Goal: Task Accomplishment & Management: Manage account settings

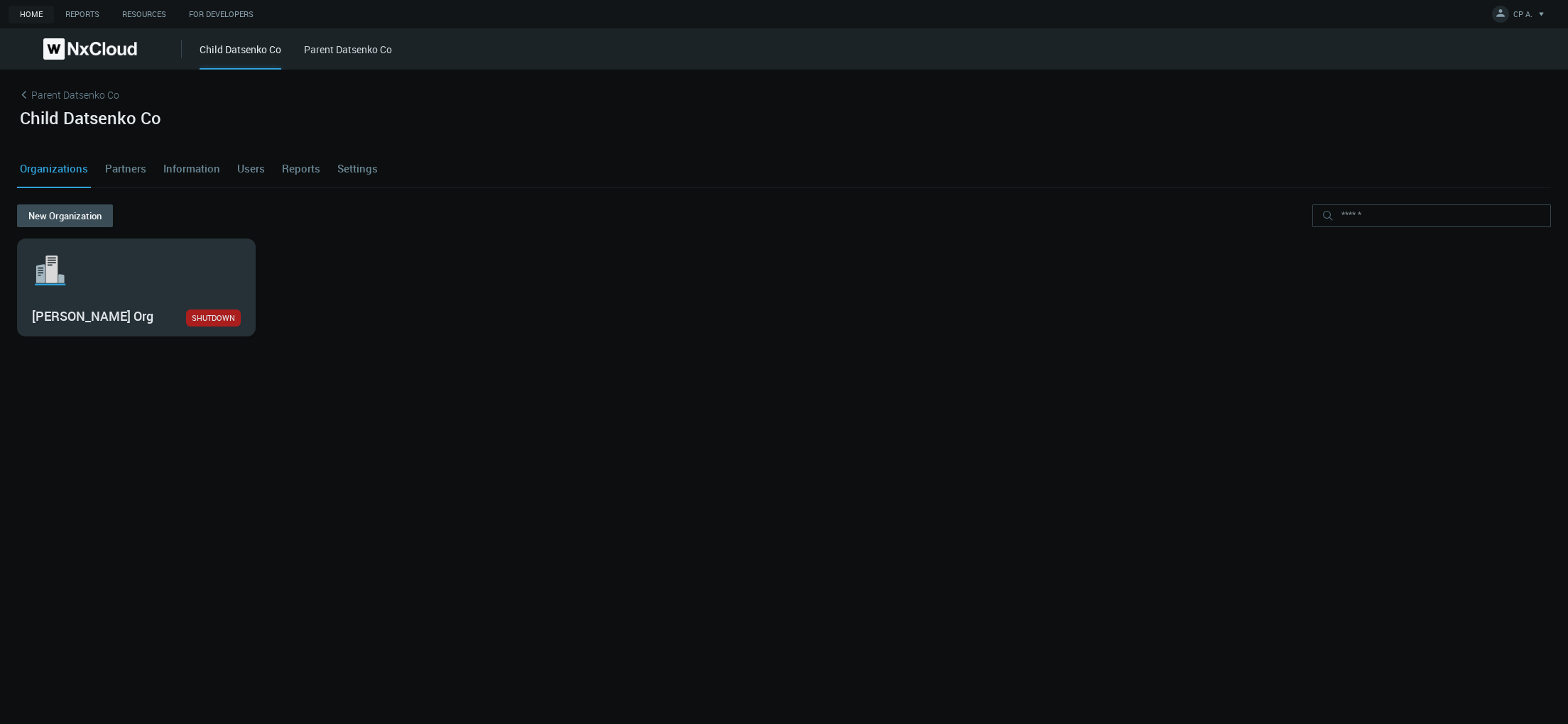
click at [85, 265] on svg-icon ".st1{fill:var(--svg-placeholder-elm2-color);} .st2{fill:var(--brand-core);} .st…" at bounding box center [137, 270] width 209 height 45
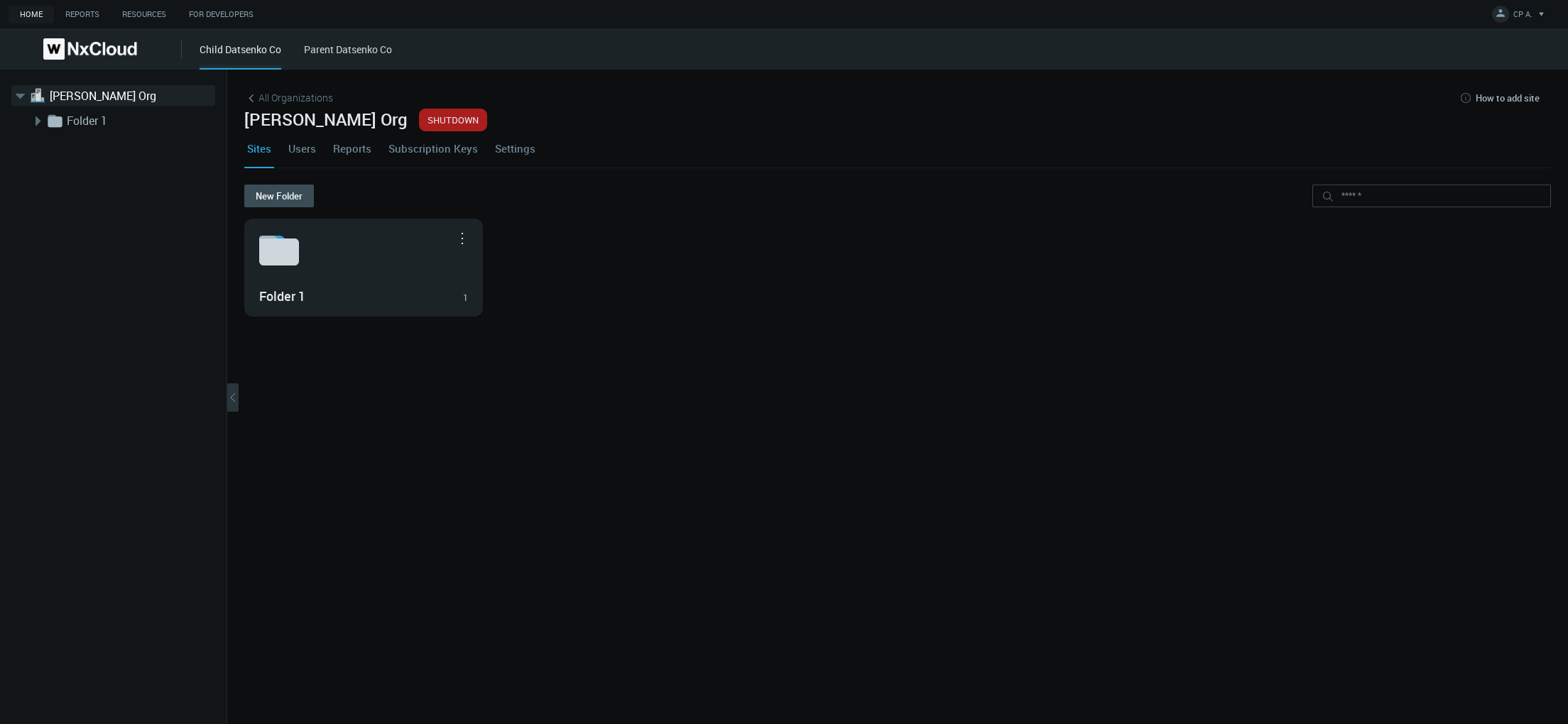
click at [518, 144] on link "Settings" at bounding box center [515, 148] width 46 height 38
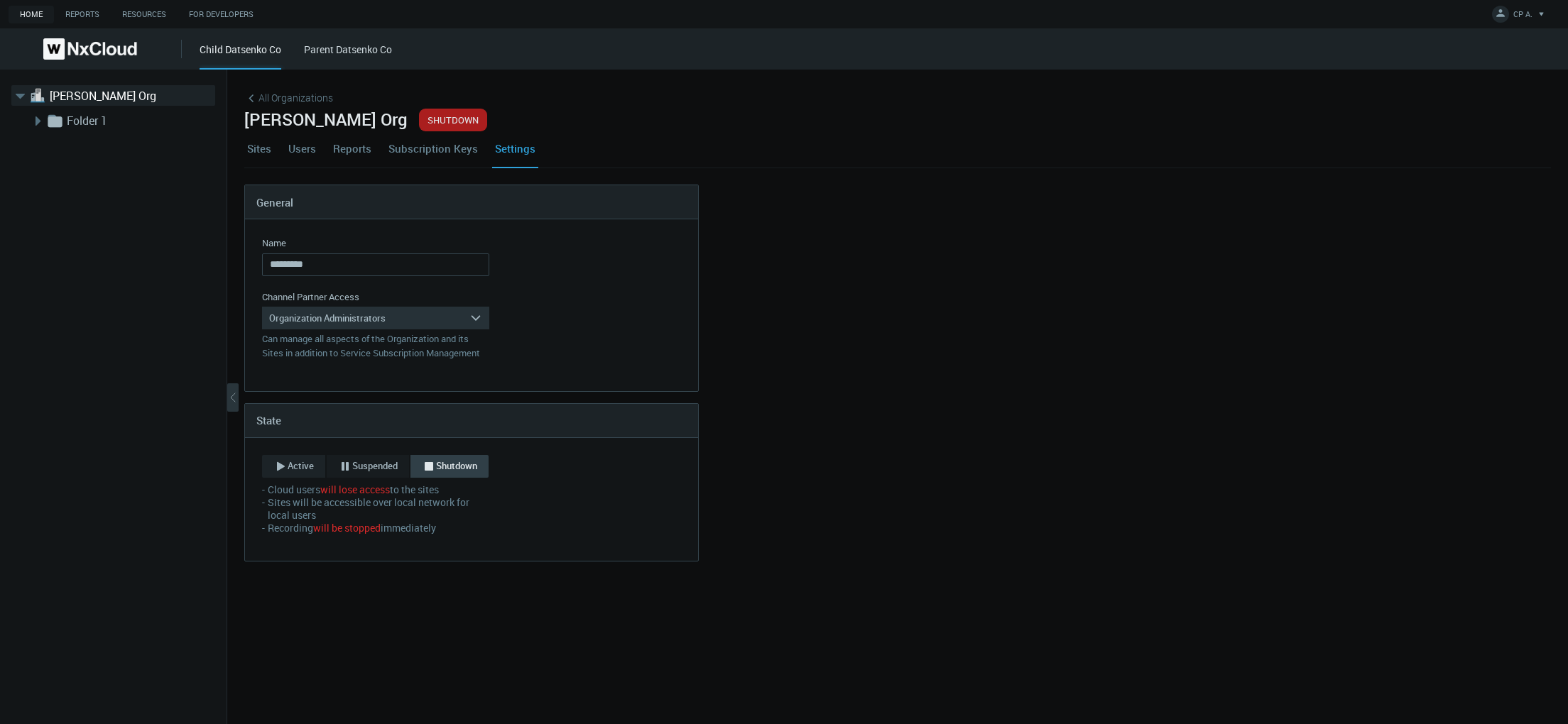
click at [306, 460] on span "Active" at bounding box center [300, 466] width 26 height 14
click at [289, 544] on div "Save" at bounding box center [290, 550] width 21 height 12
click at [312, 147] on link "Users" at bounding box center [302, 148] width 33 height 38
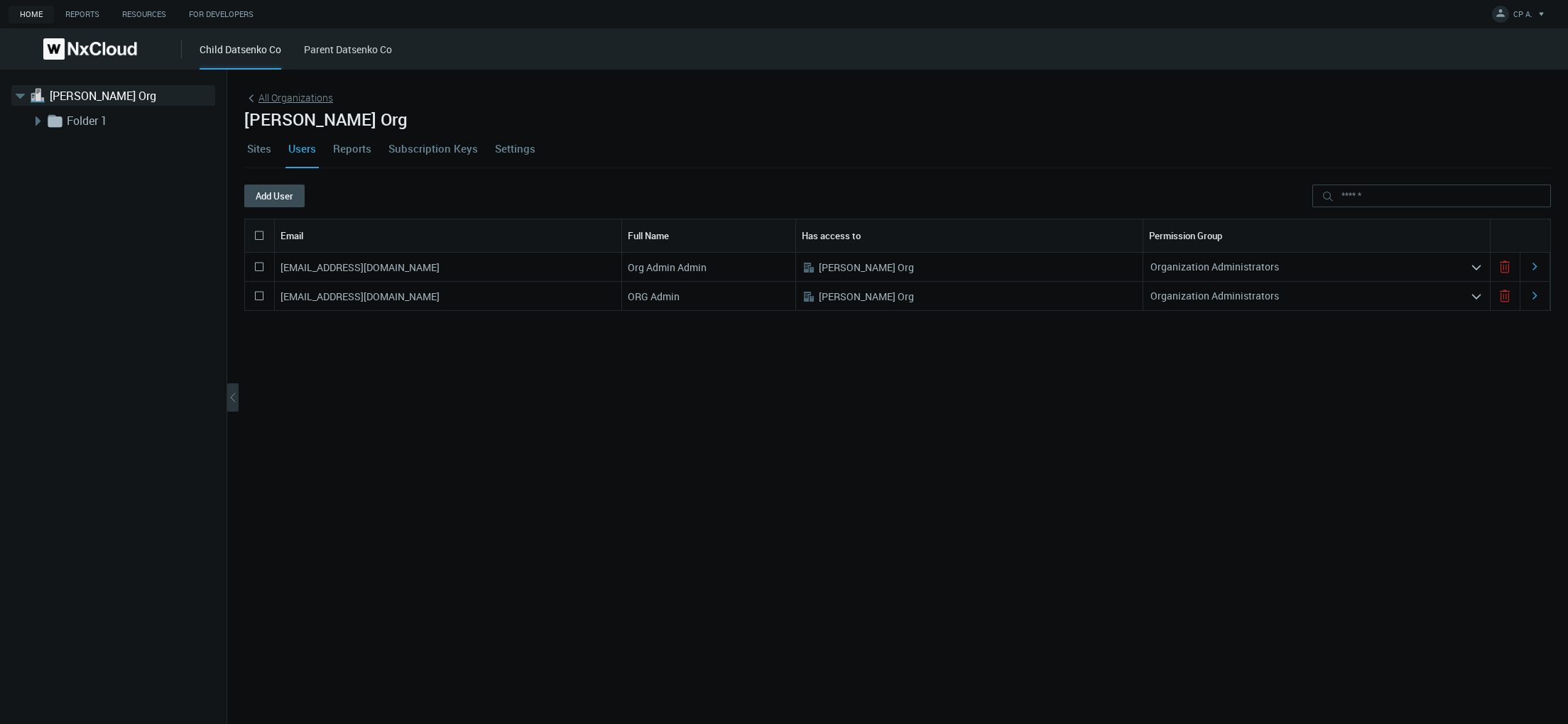
click at [260, 98] on span "All Organizations" at bounding box center [296, 97] width 74 height 15
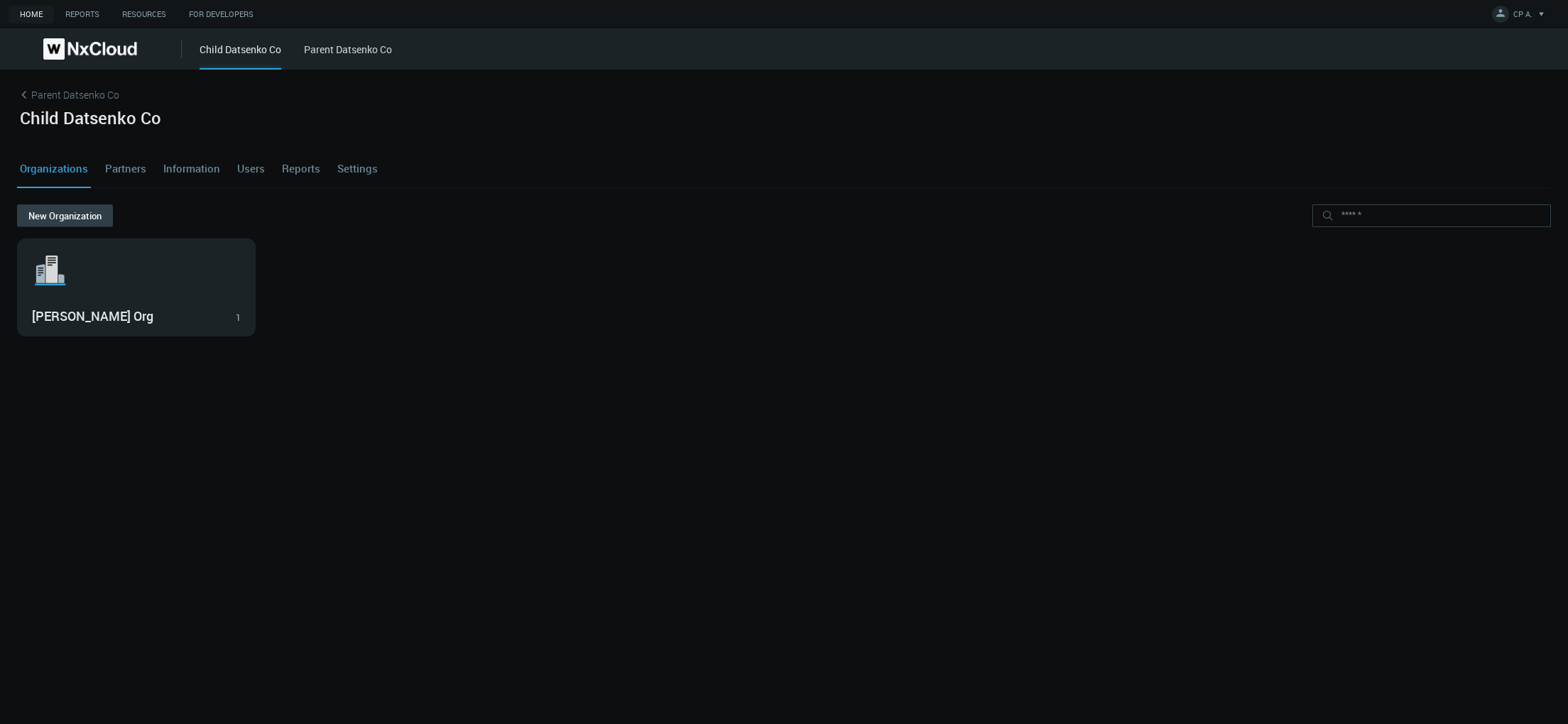
click at [80, 223] on button "New Organization" at bounding box center [65, 216] width 96 height 23
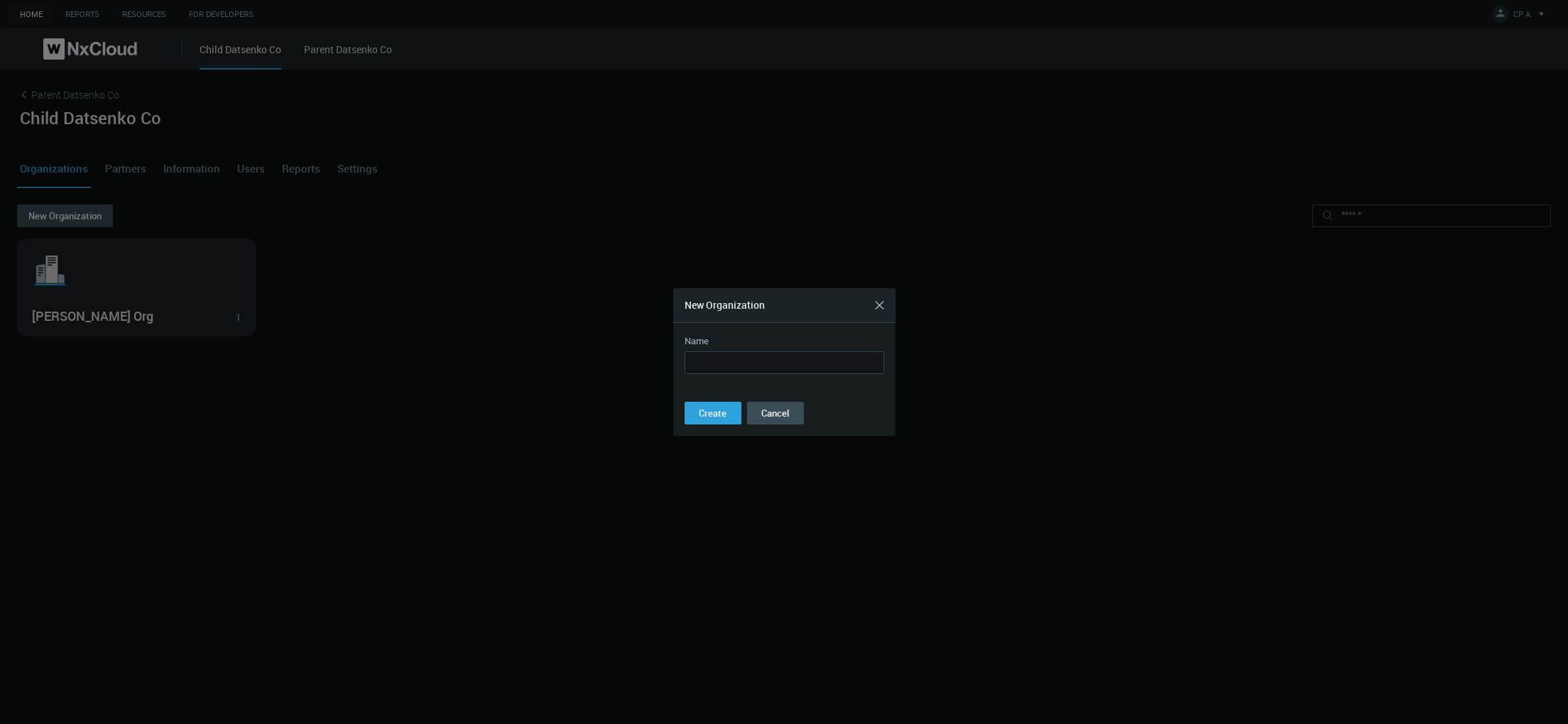
click at [773, 353] on input "Name" at bounding box center [784, 363] width 200 height 23
type input "**********"
click at [717, 412] on span "Create" at bounding box center [713, 413] width 28 height 13
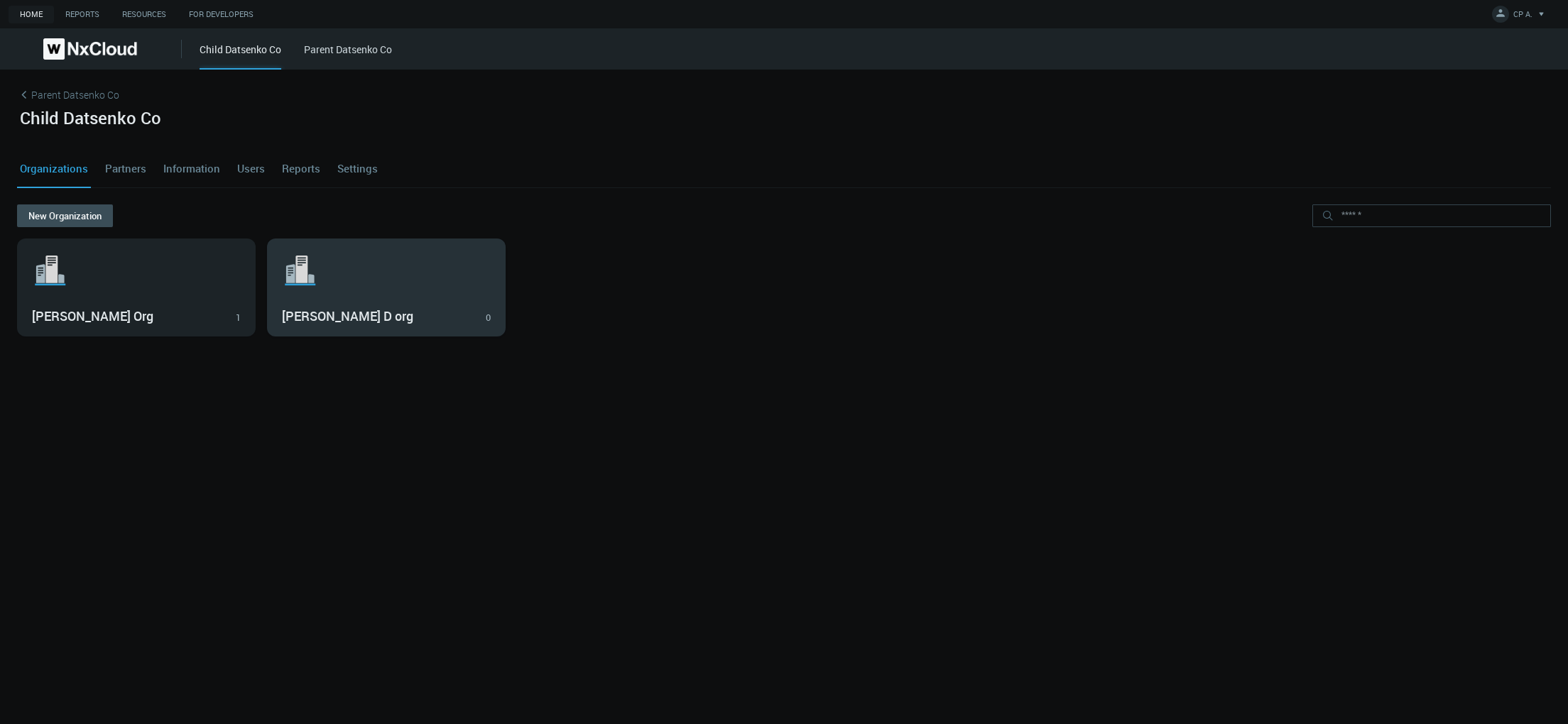
click at [394, 273] on svg-icon ".st1{fill:var(--svg-placeholder-elm2-color);} .st2{fill:var(--brand-core);} .st…" at bounding box center [386, 270] width 209 height 45
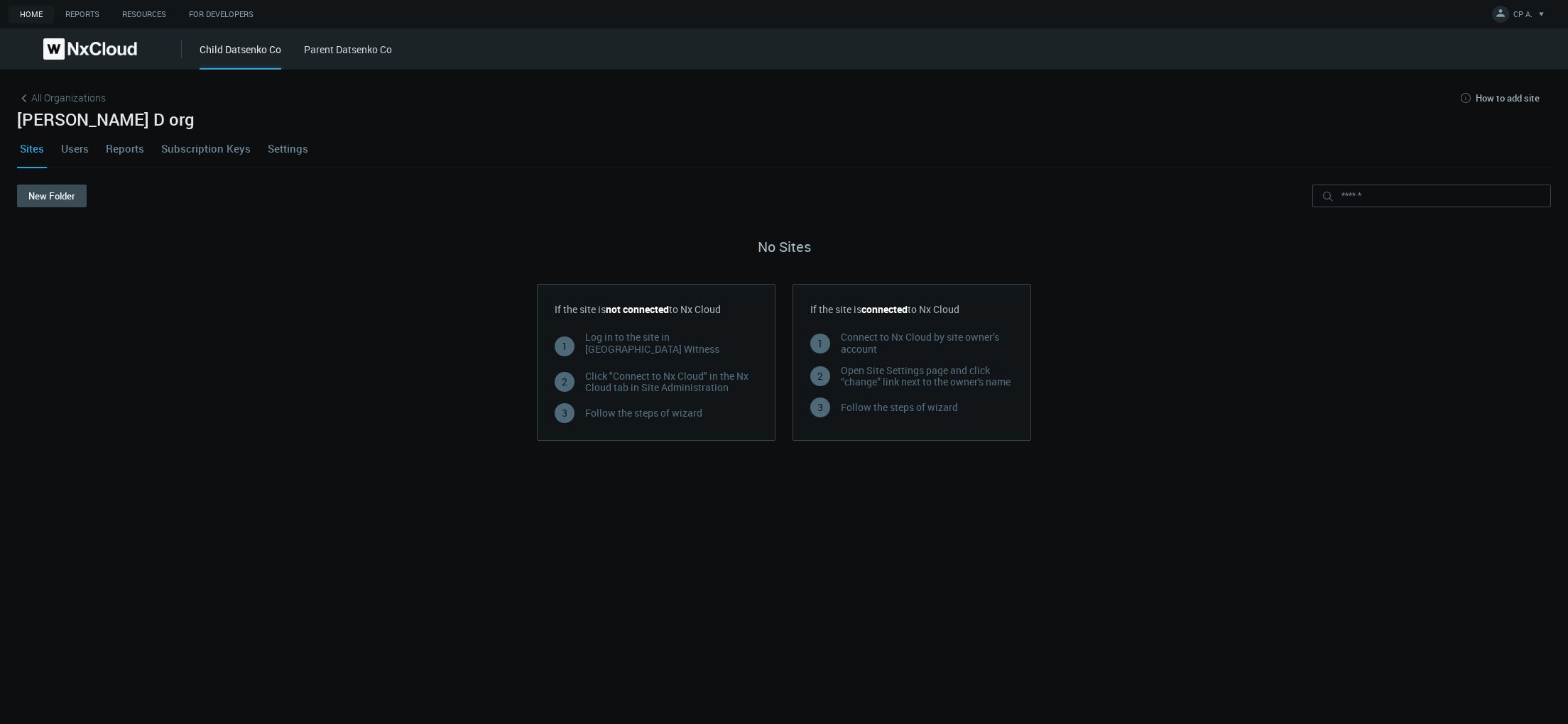
click at [86, 150] on link "Users" at bounding box center [74, 148] width 33 height 38
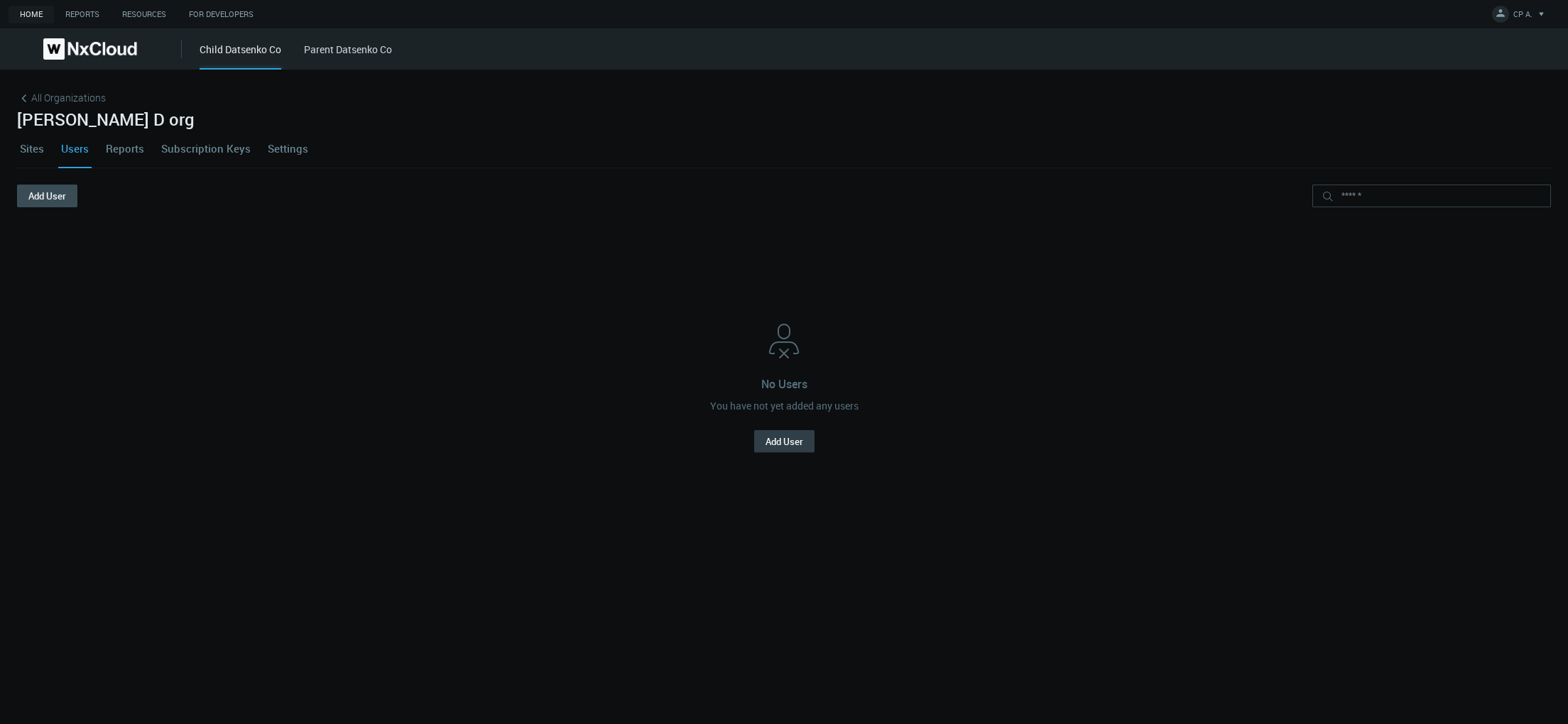
click at [773, 448] on button "Add User" at bounding box center [784, 441] width 61 height 23
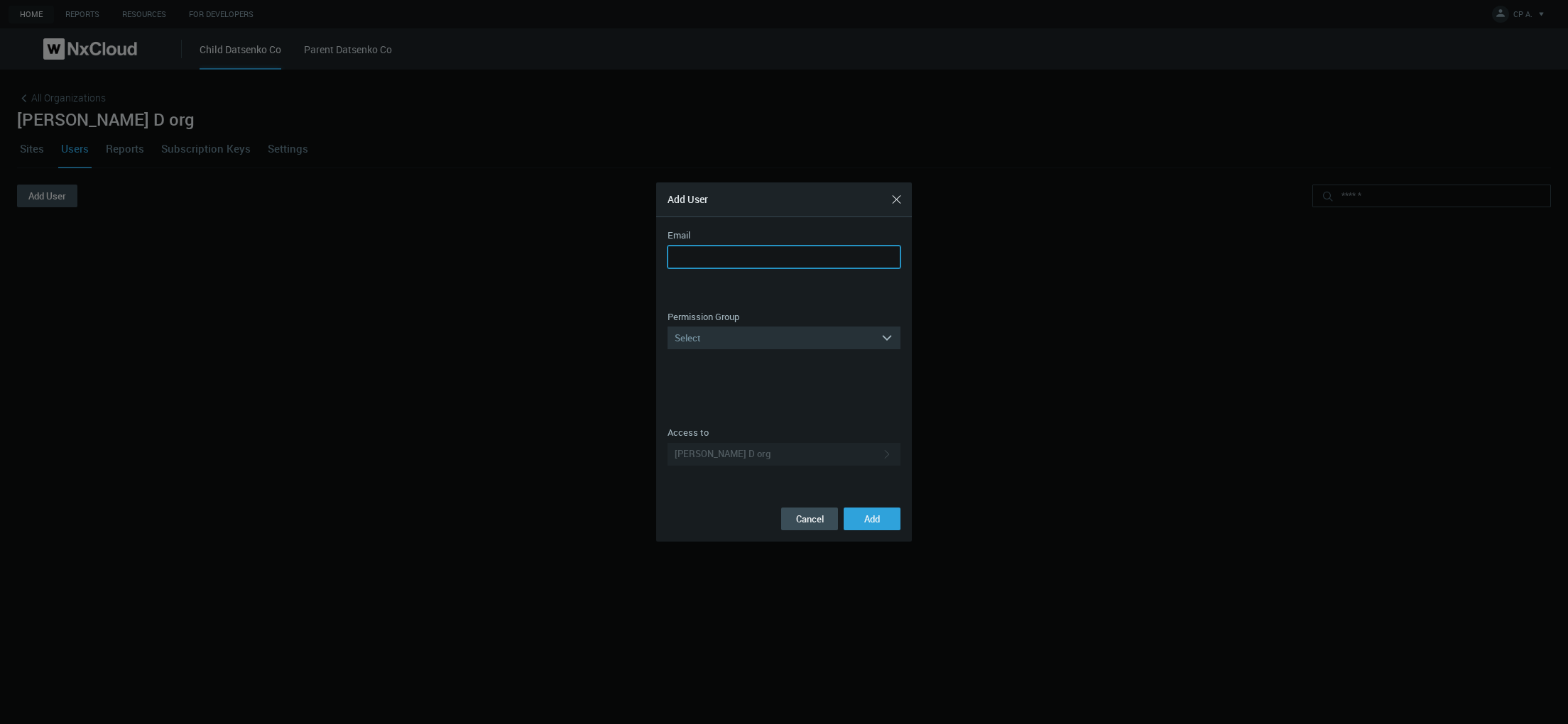
click at [736, 261] on input "Email" at bounding box center [783, 257] width 233 height 23
type input "**********"
click at [778, 339] on div "Select" at bounding box center [773, 338] width 213 height 23
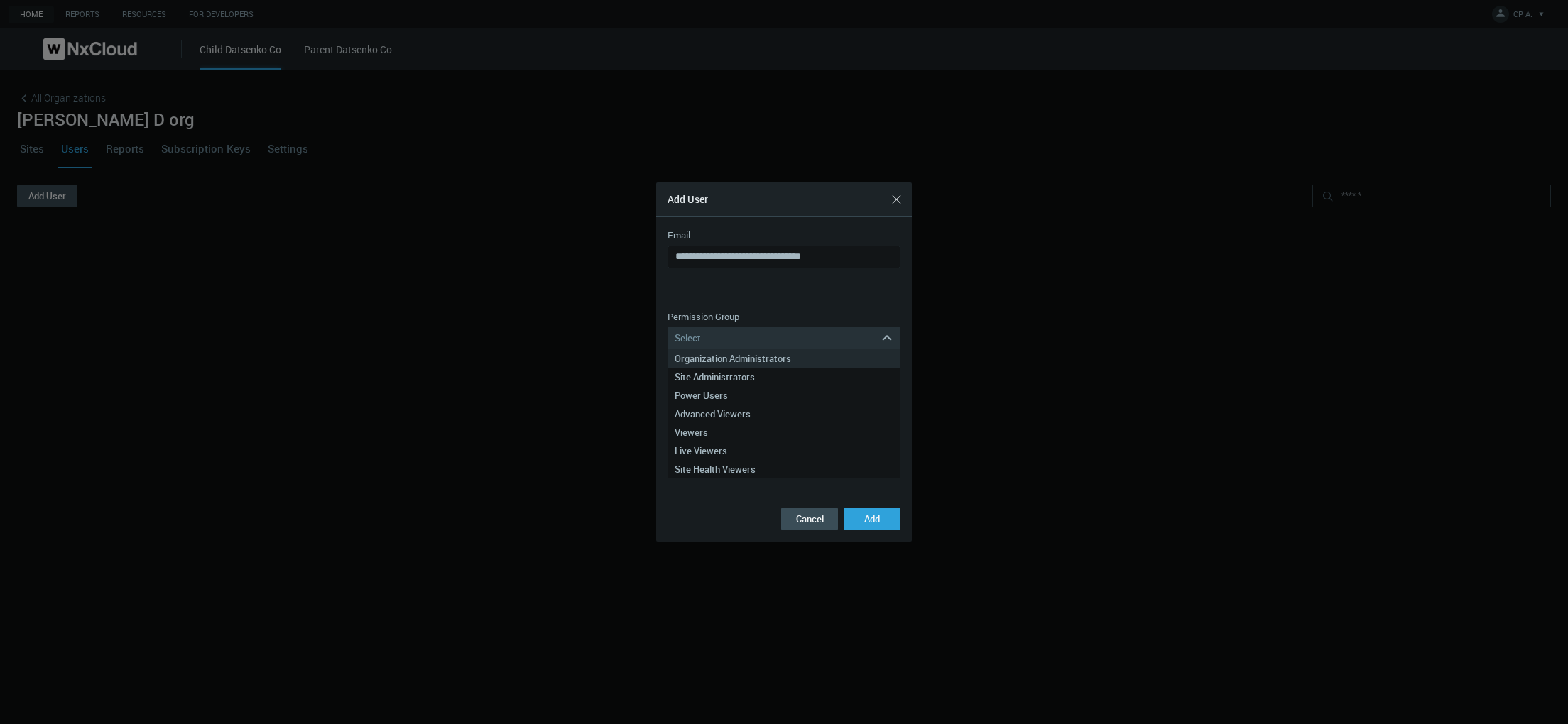
click at [755, 352] on div "Organization Administrators" at bounding box center [783, 359] width 219 height 18
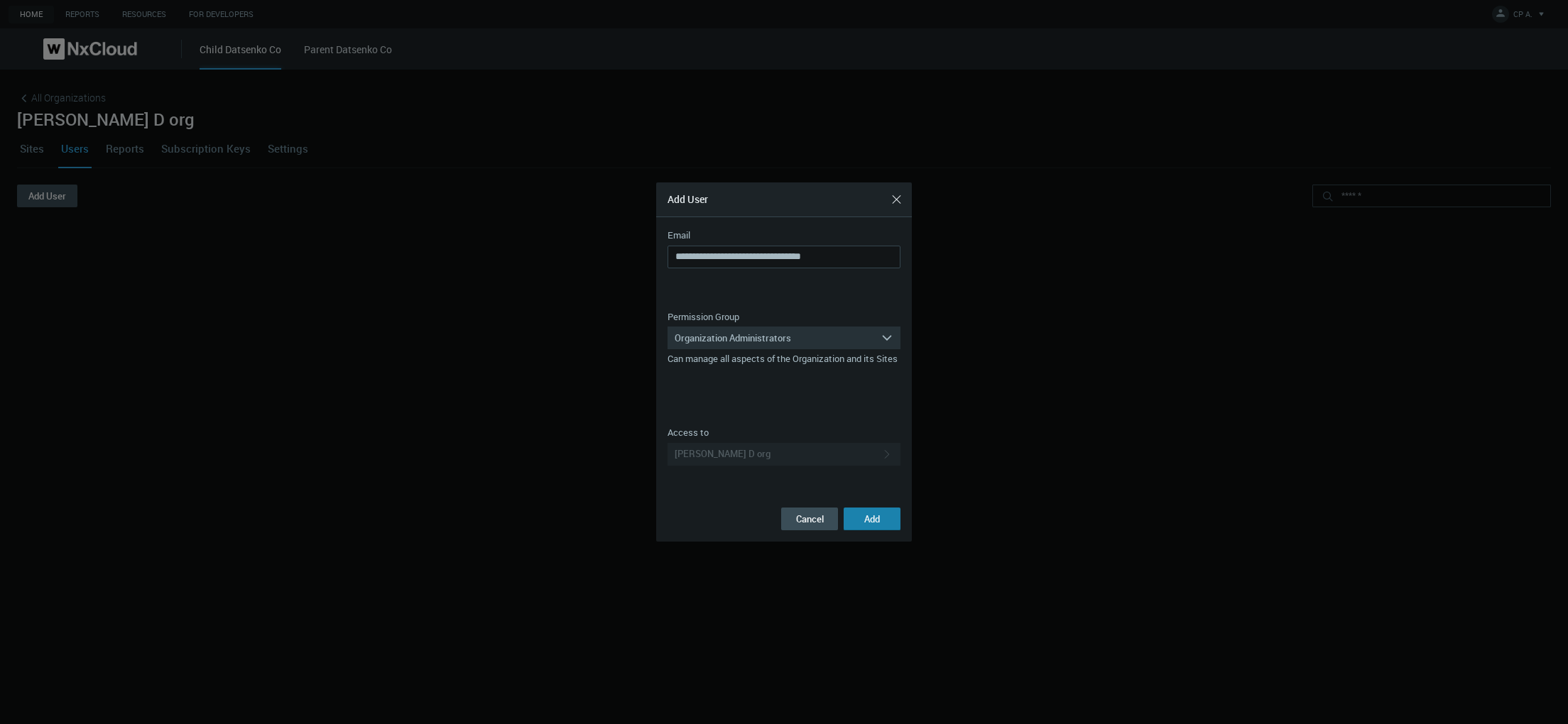
click at [870, 522] on span "Add" at bounding box center [872, 519] width 15 height 13
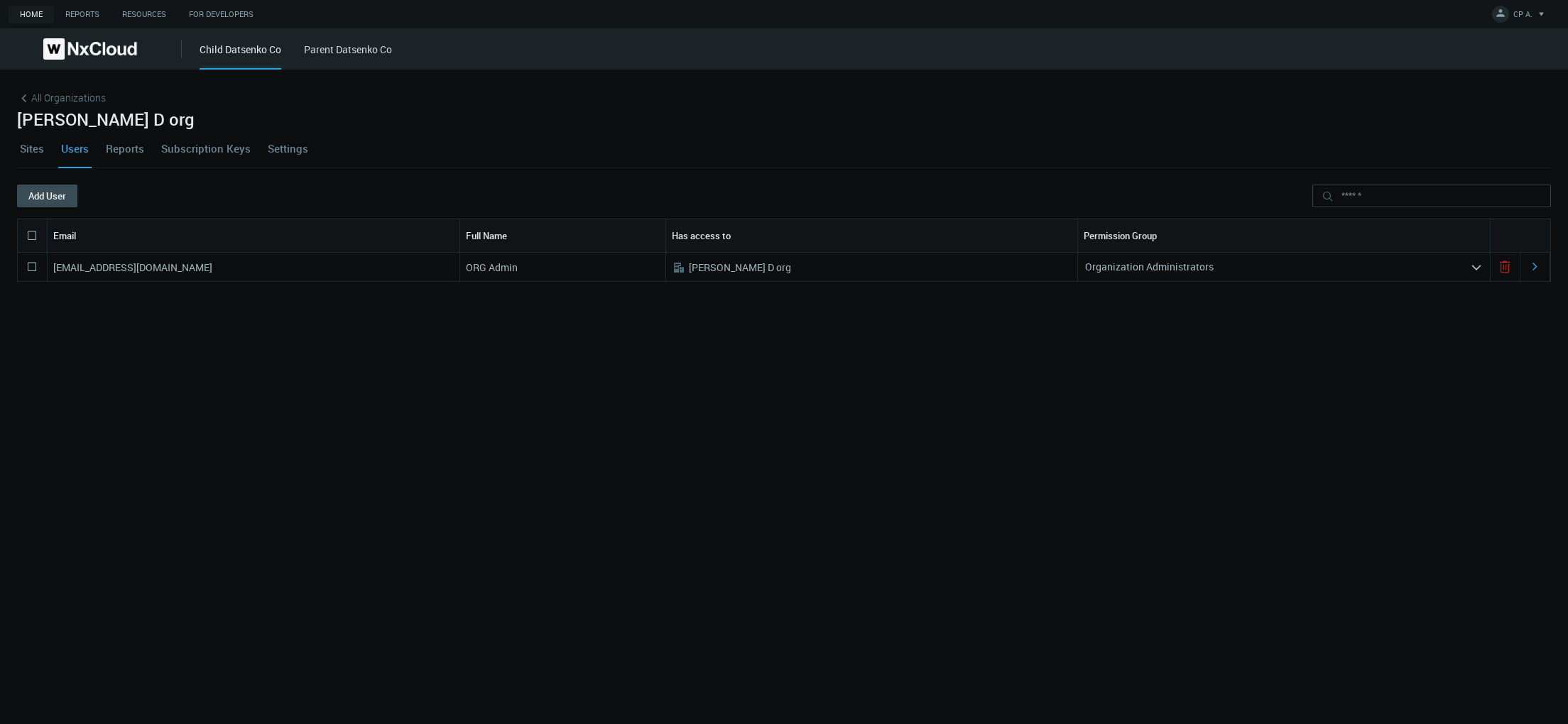
click at [337, 48] on link "Parent Datsenko Co" at bounding box center [348, 49] width 88 height 14
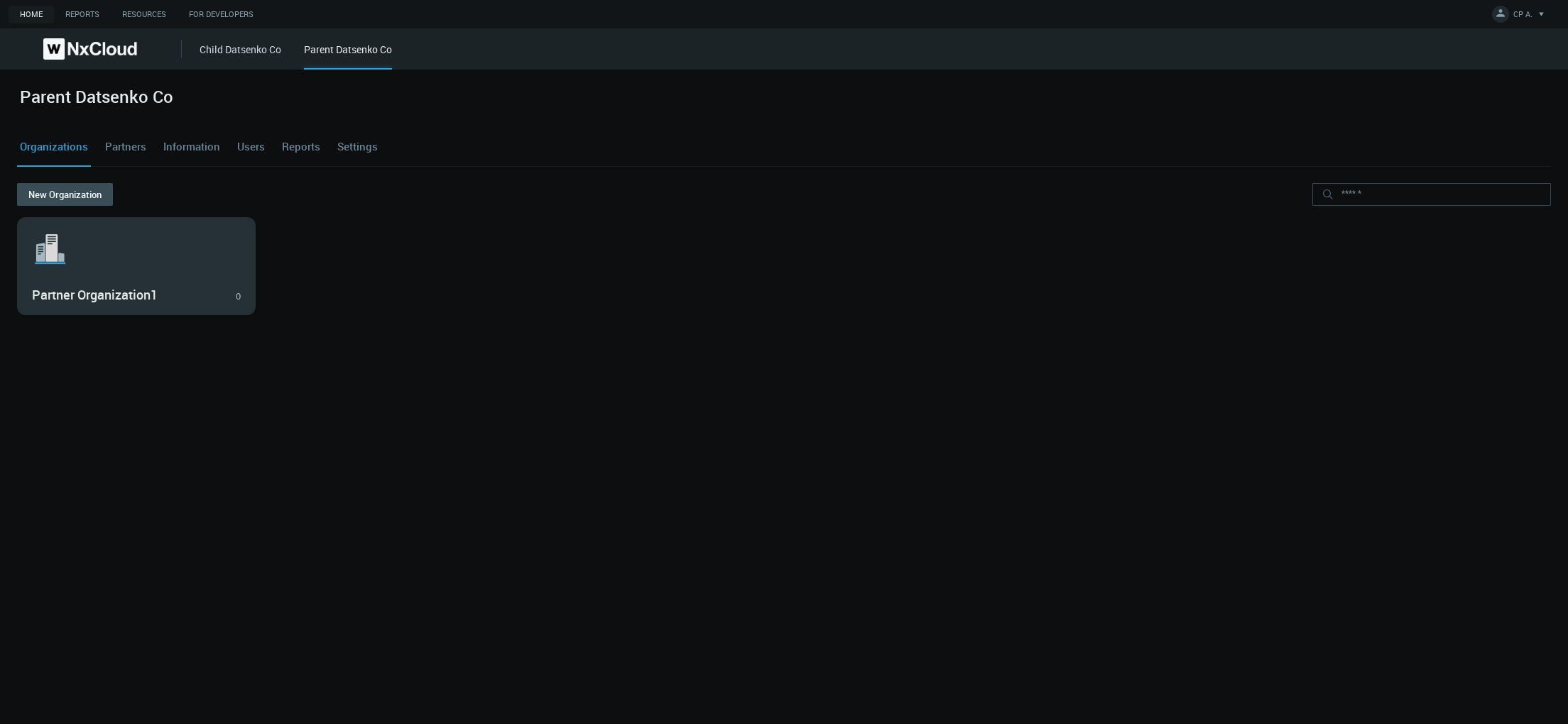
click at [122, 279] on div ".st1{fill:var(--svg-placeholder-elm2-color);} .st2{fill:var(--brand-core);} .st…" at bounding box center [136, 266] width 237 height 97
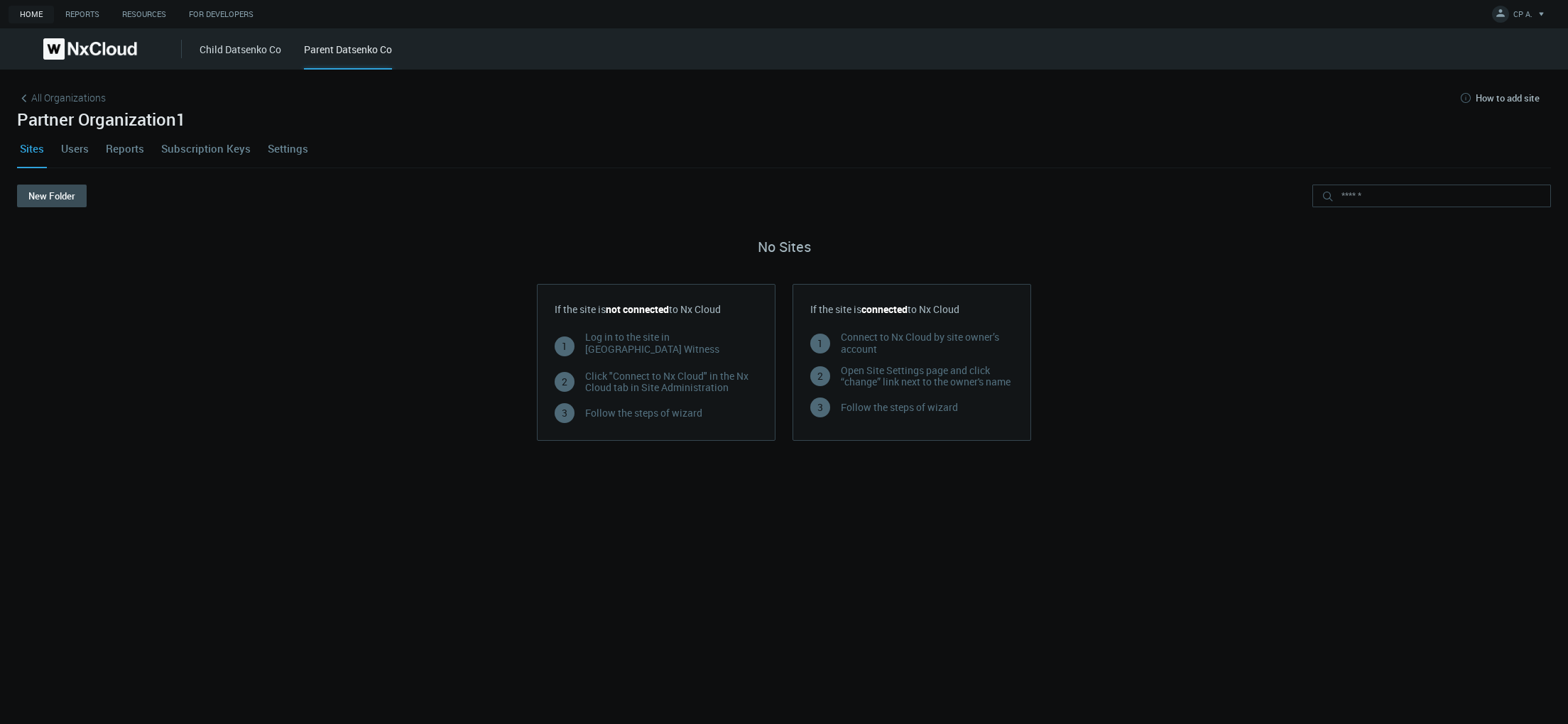
click at [78, 147] on link "Users" at bounding box center [74, 148] width 33 height 38
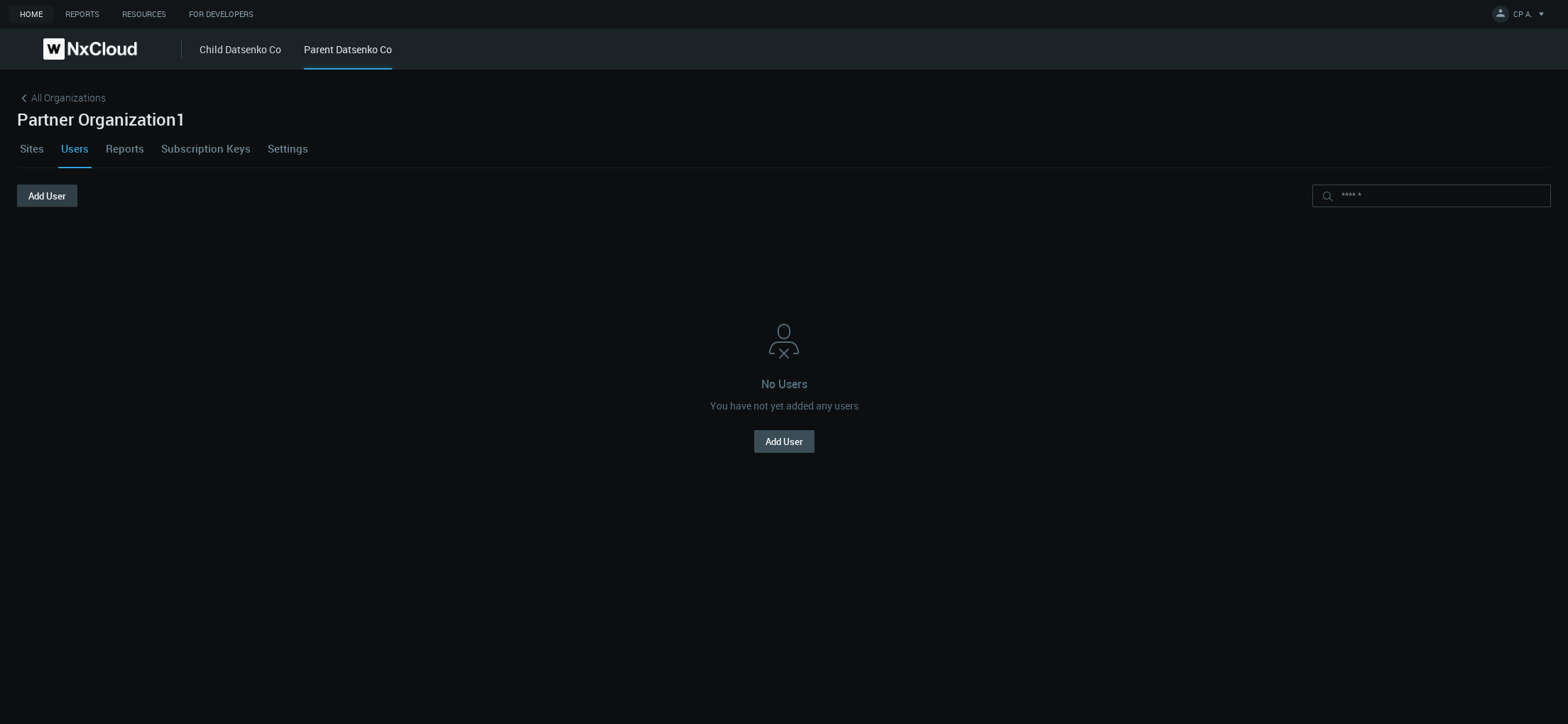
click at [62, 187] on button "Add User" at bounding box center [47, 196] width 61 height 23
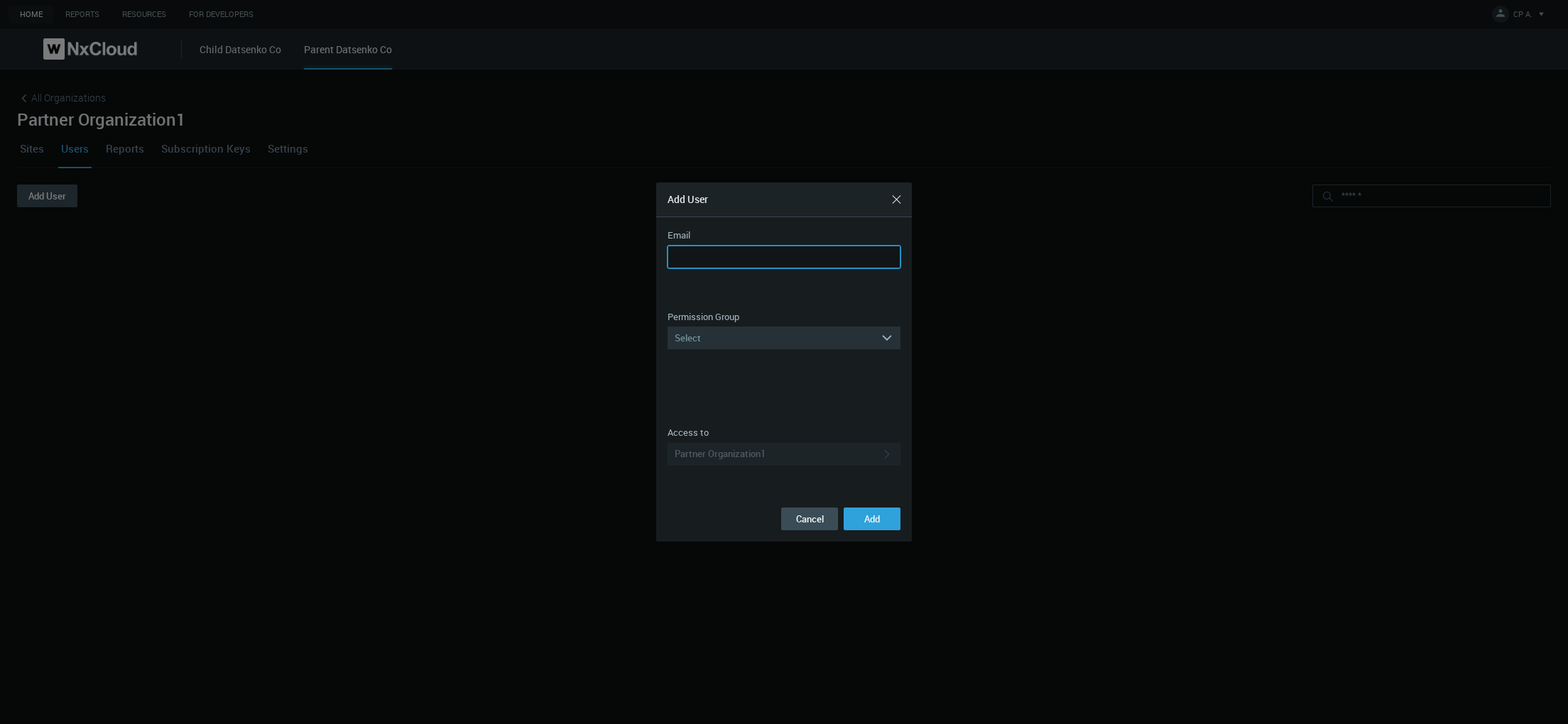
click at [703, 260] on input "Email" at bounding box center [783, 257] width 233 height 23
type input "**********"
click at [789, 335] on div "Select" at bounding box center [773, 338] width 213 height 23
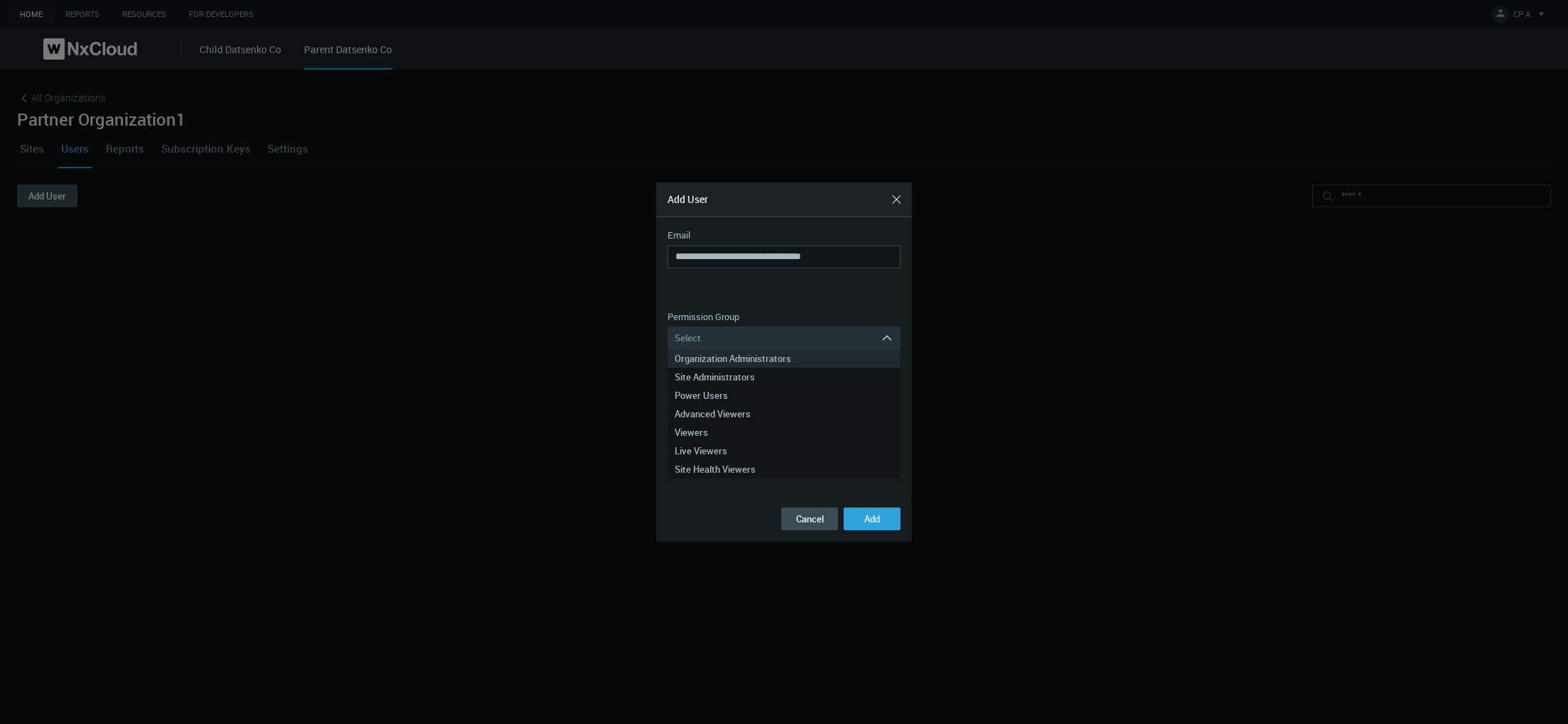
click at [779, 359] on div "Organization Administrators" at bounding box center [783, 359] width 219 height 18
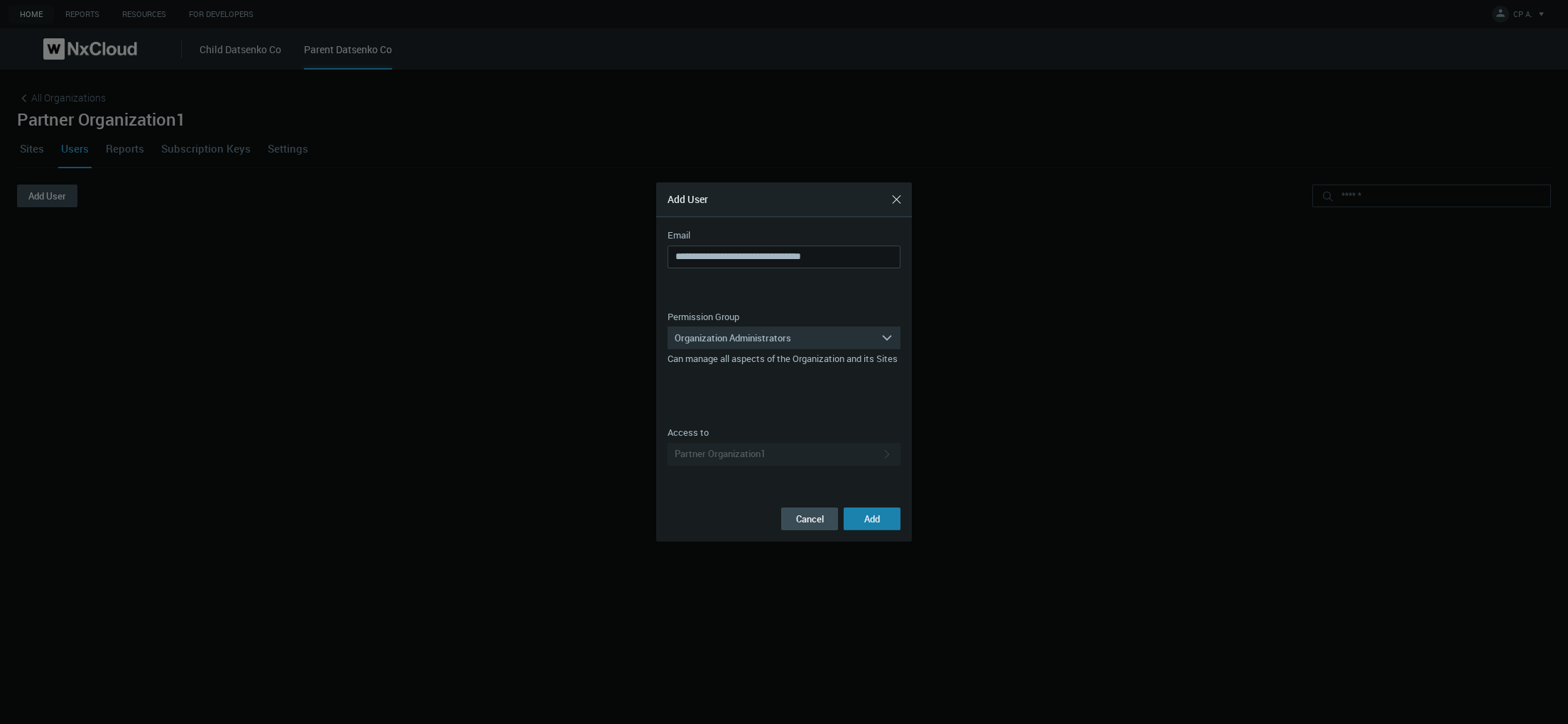
click at [884, 515] on button "Add" at bounding box center [872, 519] width 57 height 23
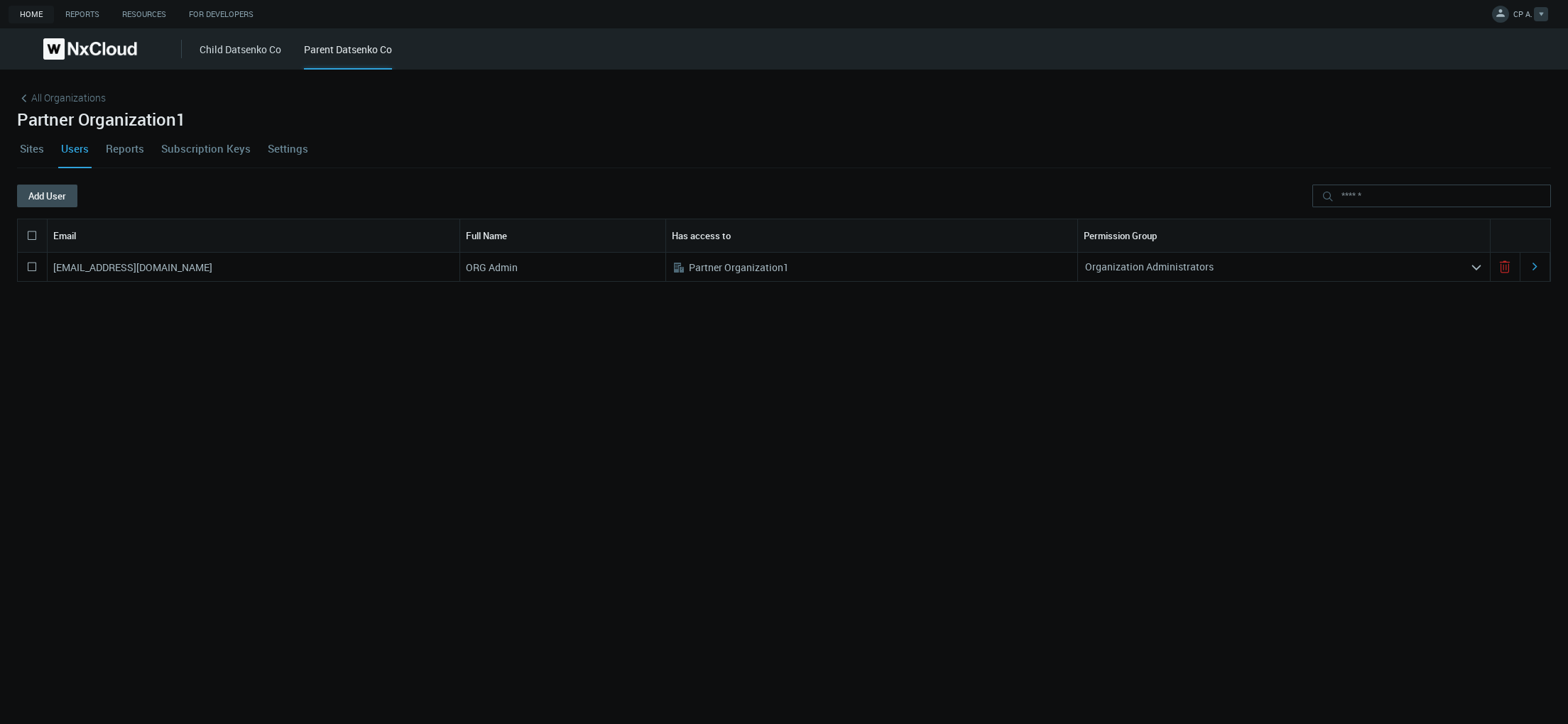
click at [1492, 14] on span at bounding box center [1500, 14] width 17 height 17
click at [1482, 113] on link "Log Out" at bounding box center [1497, 115] width 137 height 18
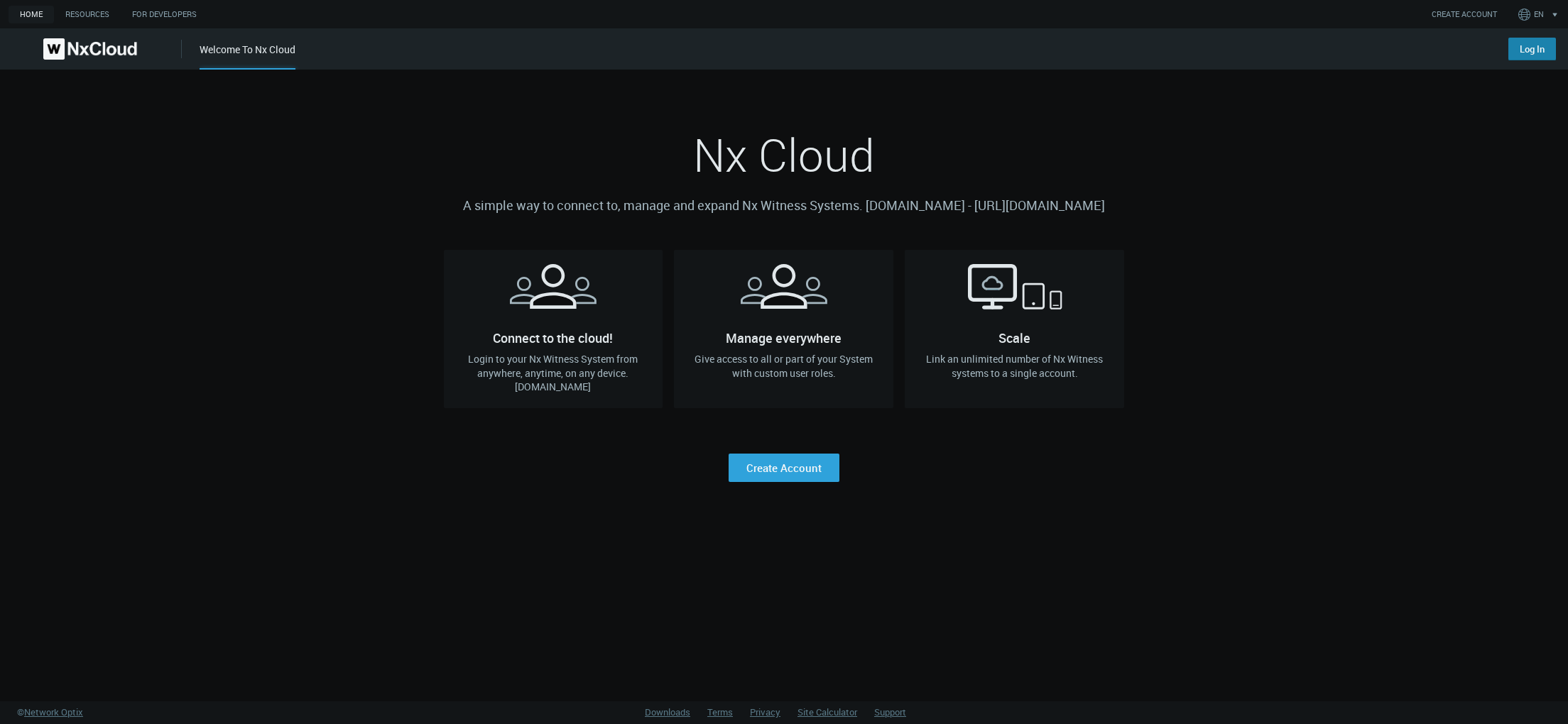
click at [1524, 50] on link "Log In" at bounding box center [1532, 49] width 48 height 23
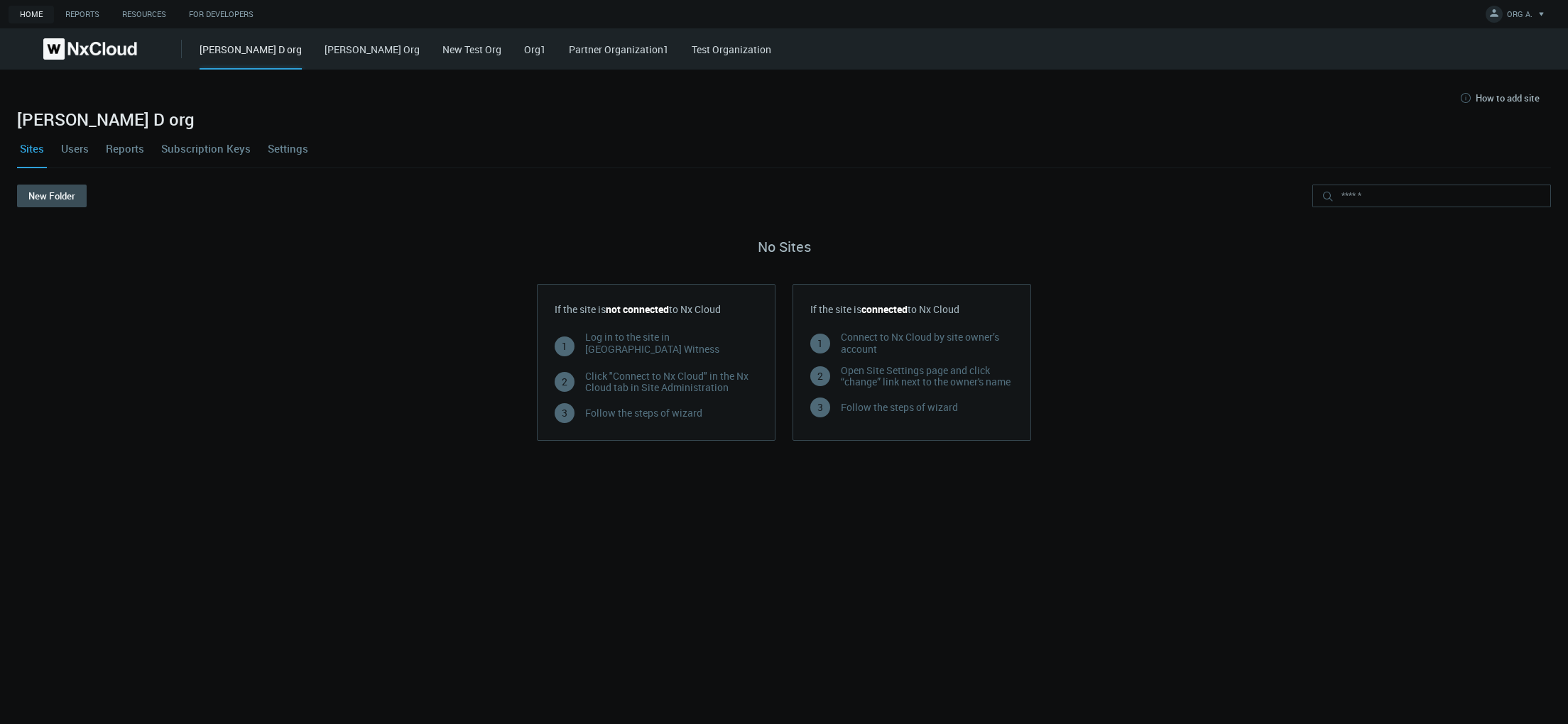
click at [325, 51] on link "[PERSON_NAME] Org" at bounding box center [372, 49] width 95 height 14
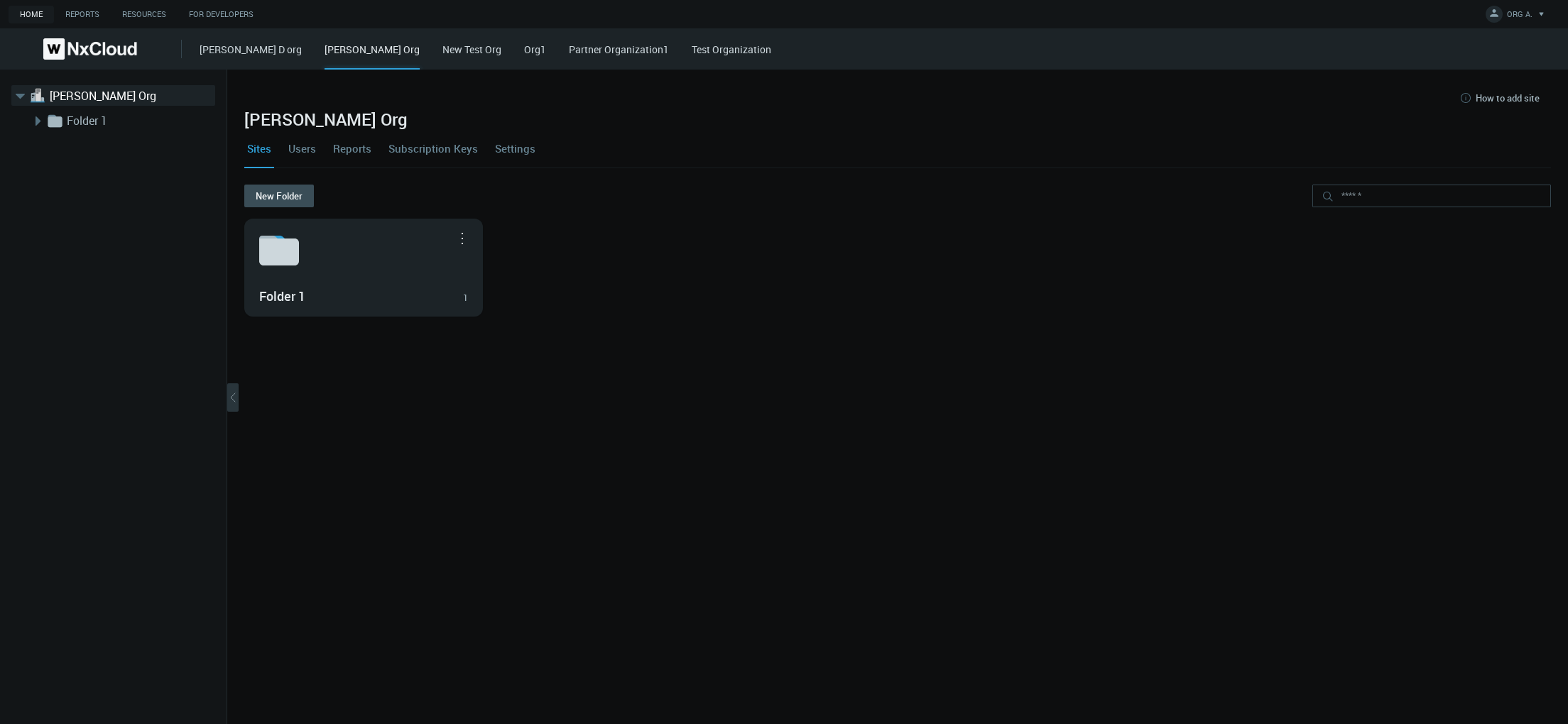
click at [300, 154] on link "Users" at bounding box center [302, 148] width 33 height 38
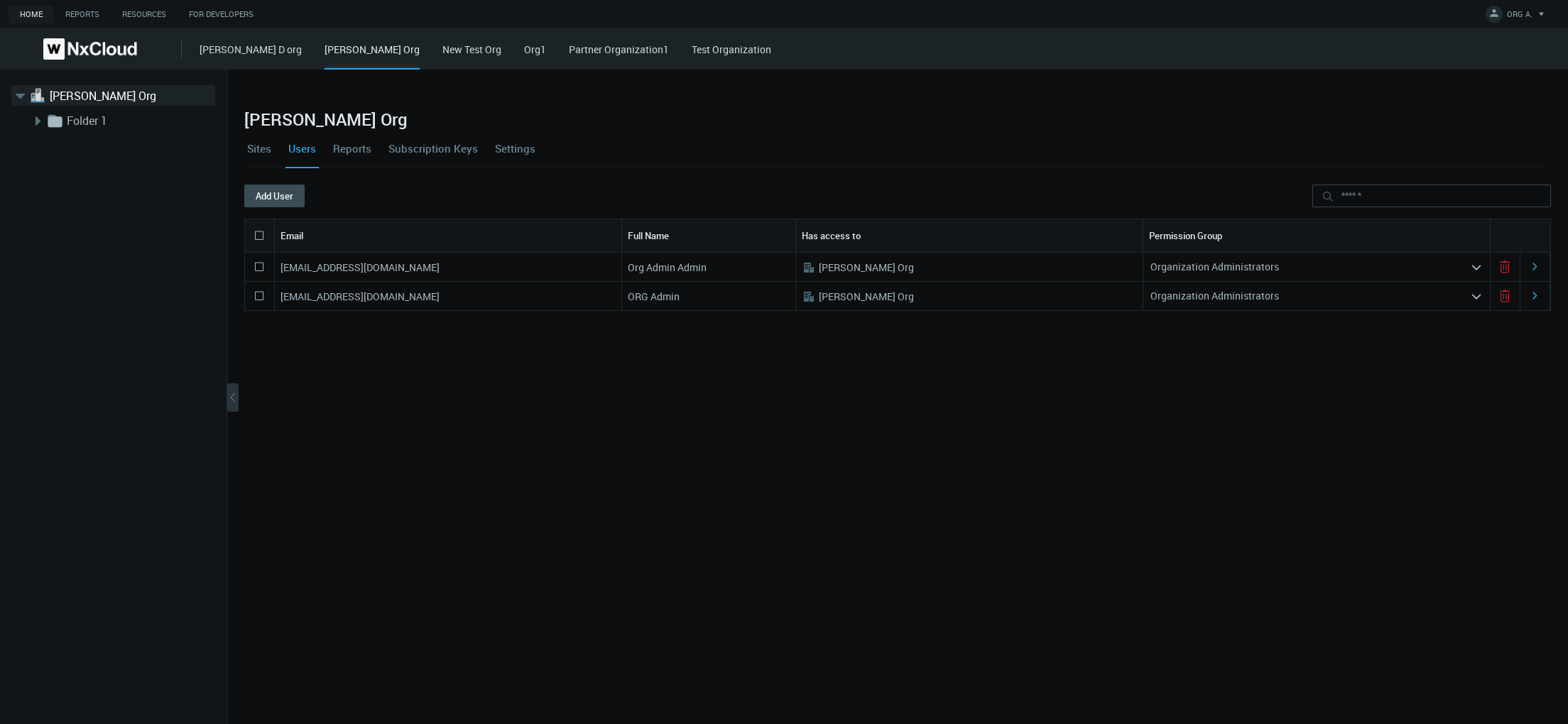
drag, startPoint x: 450, startPoint y: 269, endPoint x: 279, endPoint y: 267, distance: 171.0
click at [279, 267] on div "[EMAIL_ADDRESS][DOMAIN_NAME]" at bounding box center [448, 266] width 347 height 28
copy nx-search-highlight "[EMAIL_ADDRESS][DOMAIN_NAME]"
click at [518, 150] on link "Settings" at bounding box center [515, 148] width 46 height 38
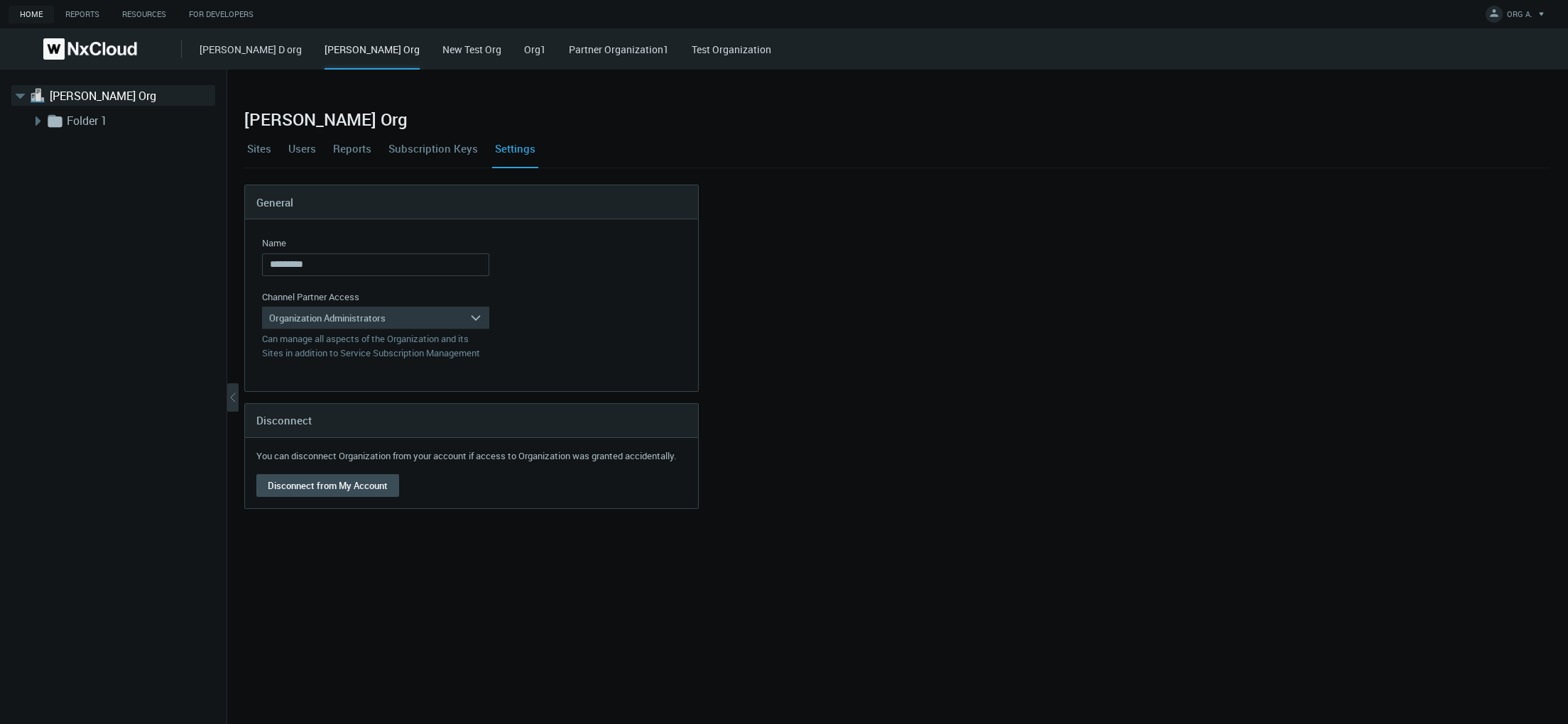
click at [339, 316] on div "Organization Administrators" at bounding box center [366, 318] width 207 height 23
drag, startPoint x: 326, startPoint y: 371, endPoint x: 329, endPoint y: 355, distance: 16.3
click at [329, 355] on div "Organization Administrators Site Health Viewers Service Subscription Managers" at bounding box center [375, 357] width 227 height 55
click at [329, 355] on div "Site Health Viewers" at bounding box center [375, 357] width 213 height 18
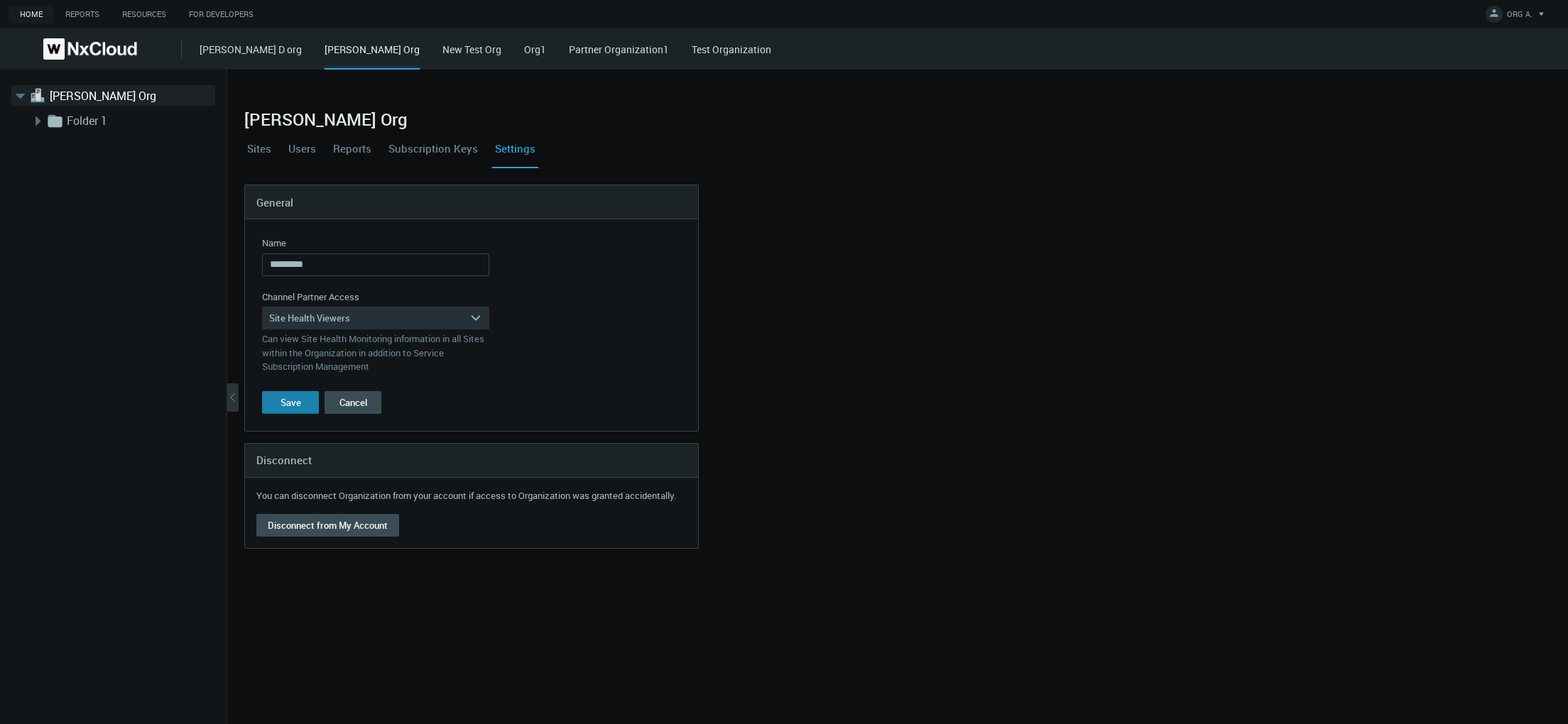
click at [287, 401] on div "Save" at bounding box center [290, 402] width 21 height 12
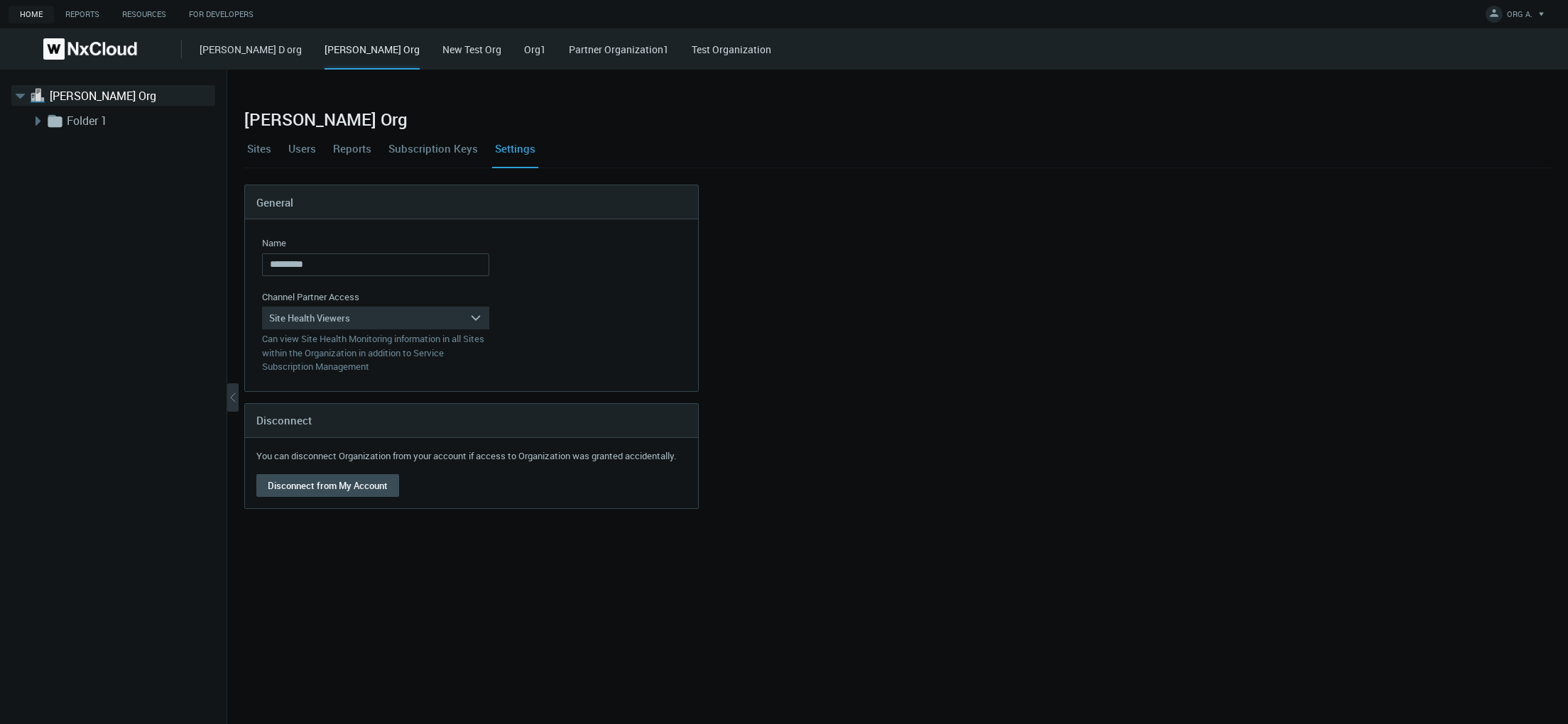
click at [303, 146] on link "Users" at bounding box center [302, 148] width 33 height 38
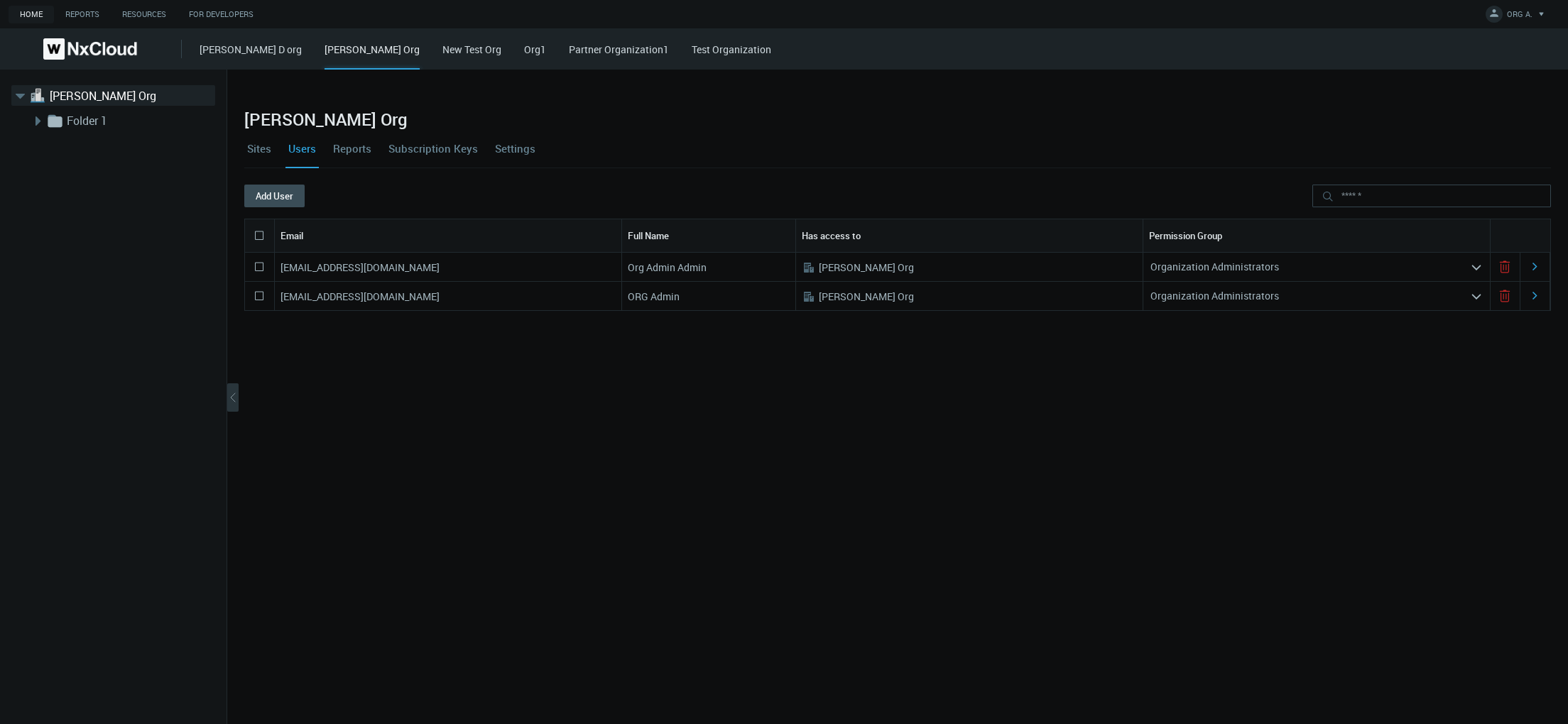
click at [504, 150] on link "Settings" at bounding box center [515, 148] width 46 height 38
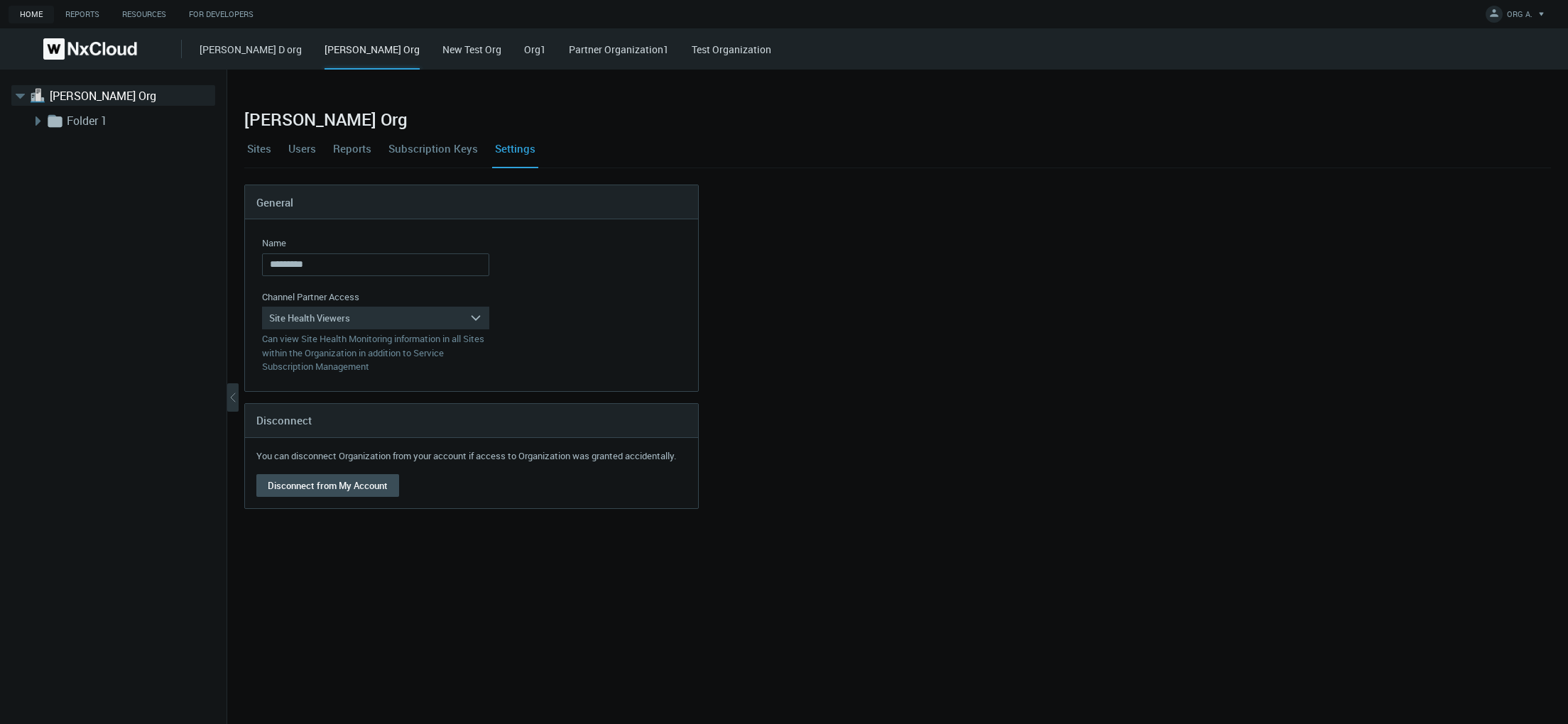
click at [306, 148] on link "Users" at bounding box center [302, 148] width 33 height 38
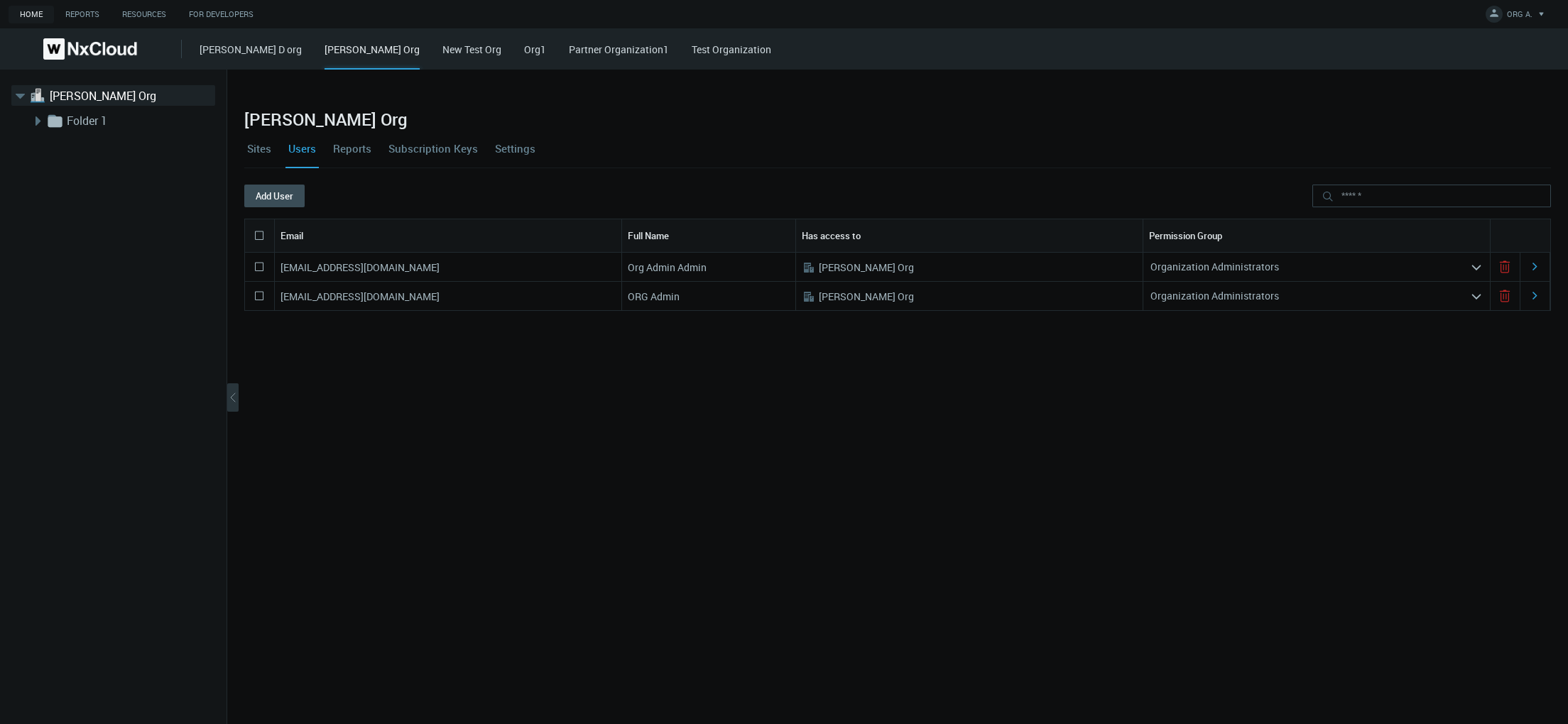
click at [1377, 262] on div "Organization Administrators" at bounding box center [1306, 267] width 326 height 23
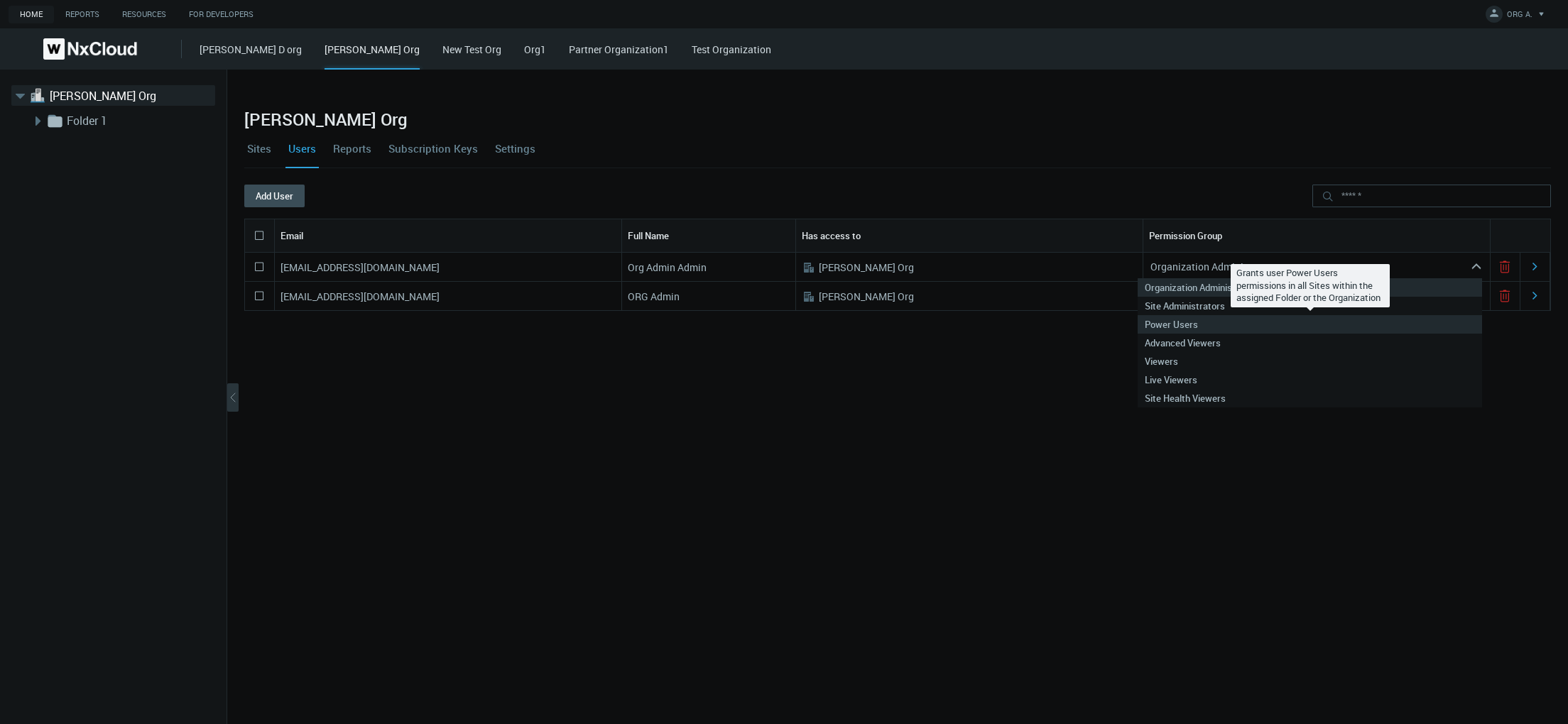
click at [1256, 327] on div "Power Users" at bounding box center [1310, 325] width 330 height 18
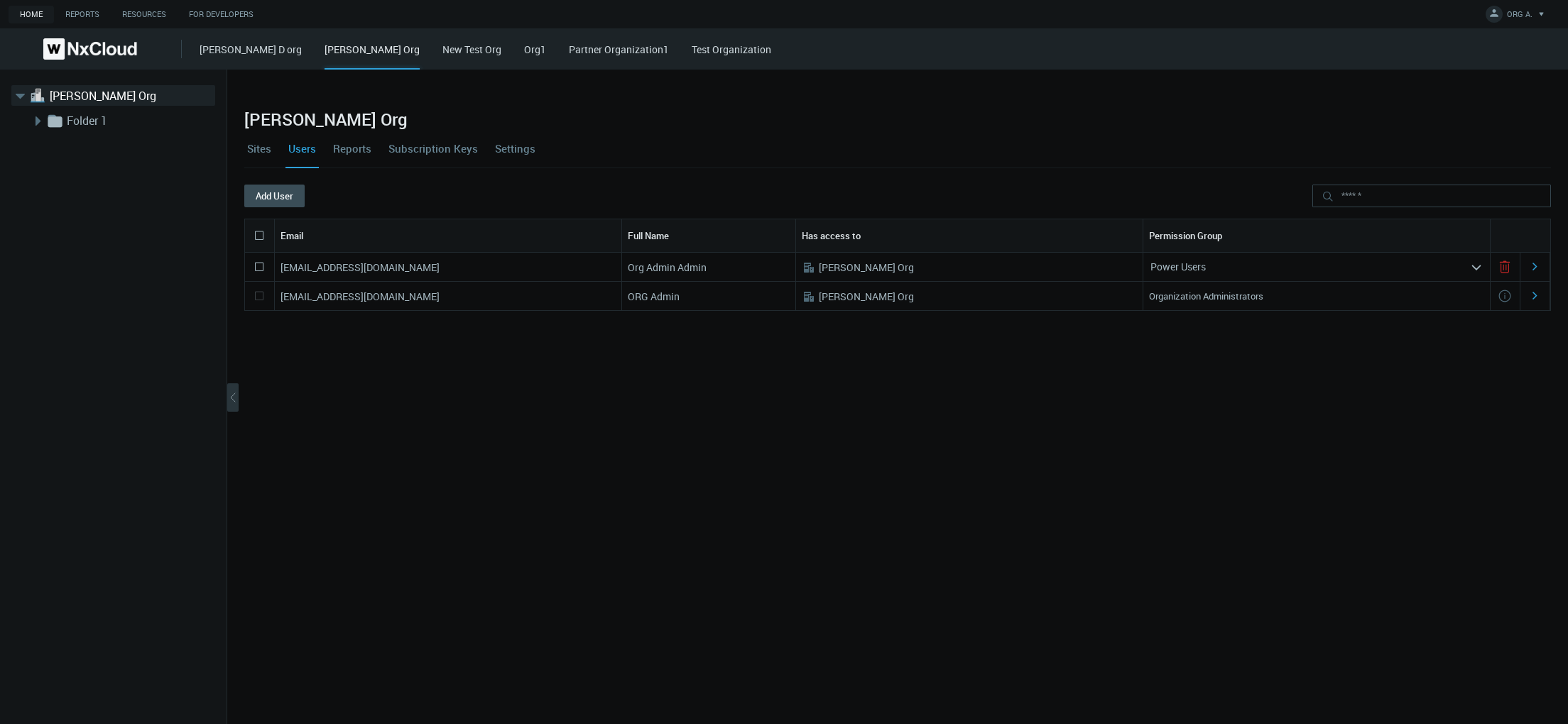
click at [513, 144] on link "Settings" at bounding box center [515, 148] width 46 height 38
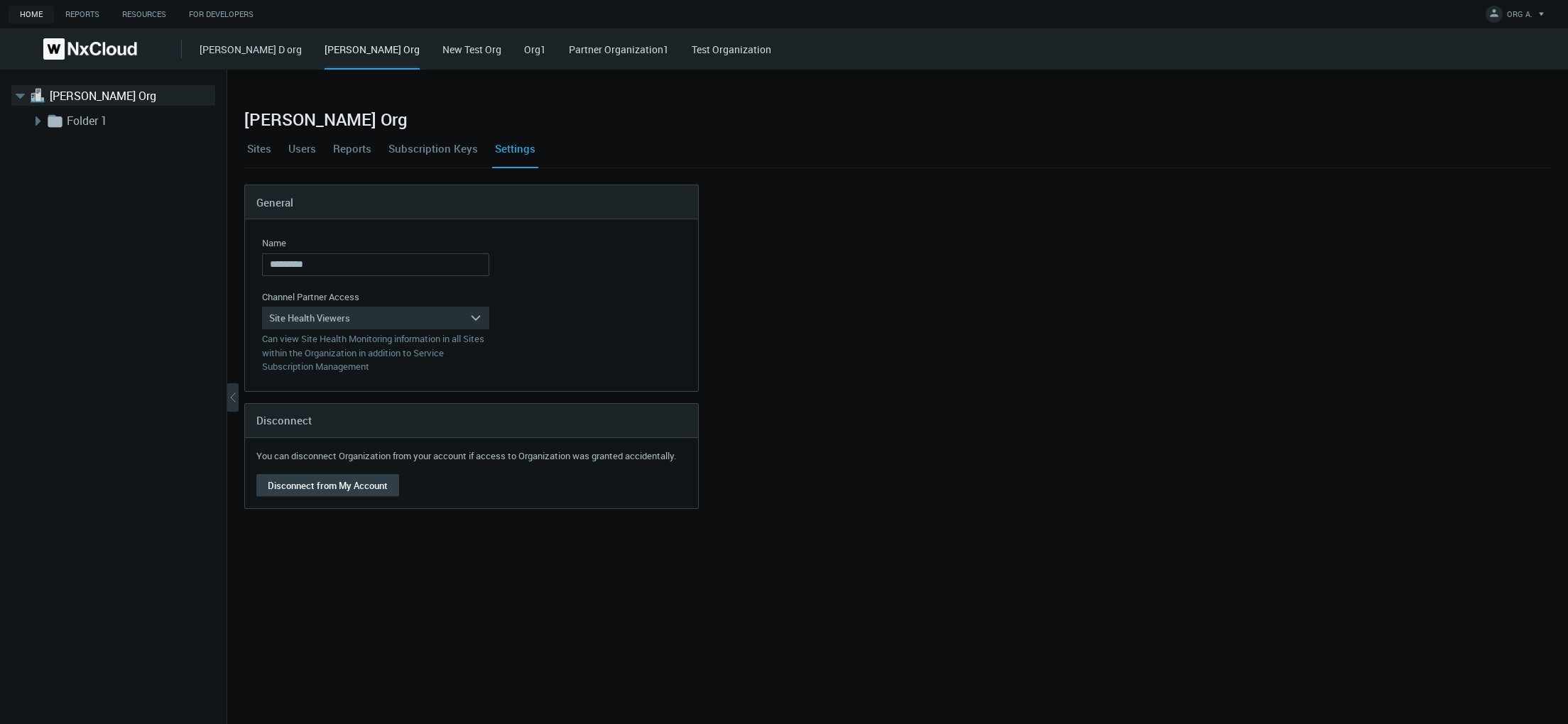
click at [348, 491] on button "Disconnect from My Account" at bounding box center [328, 486] width 143 height 23
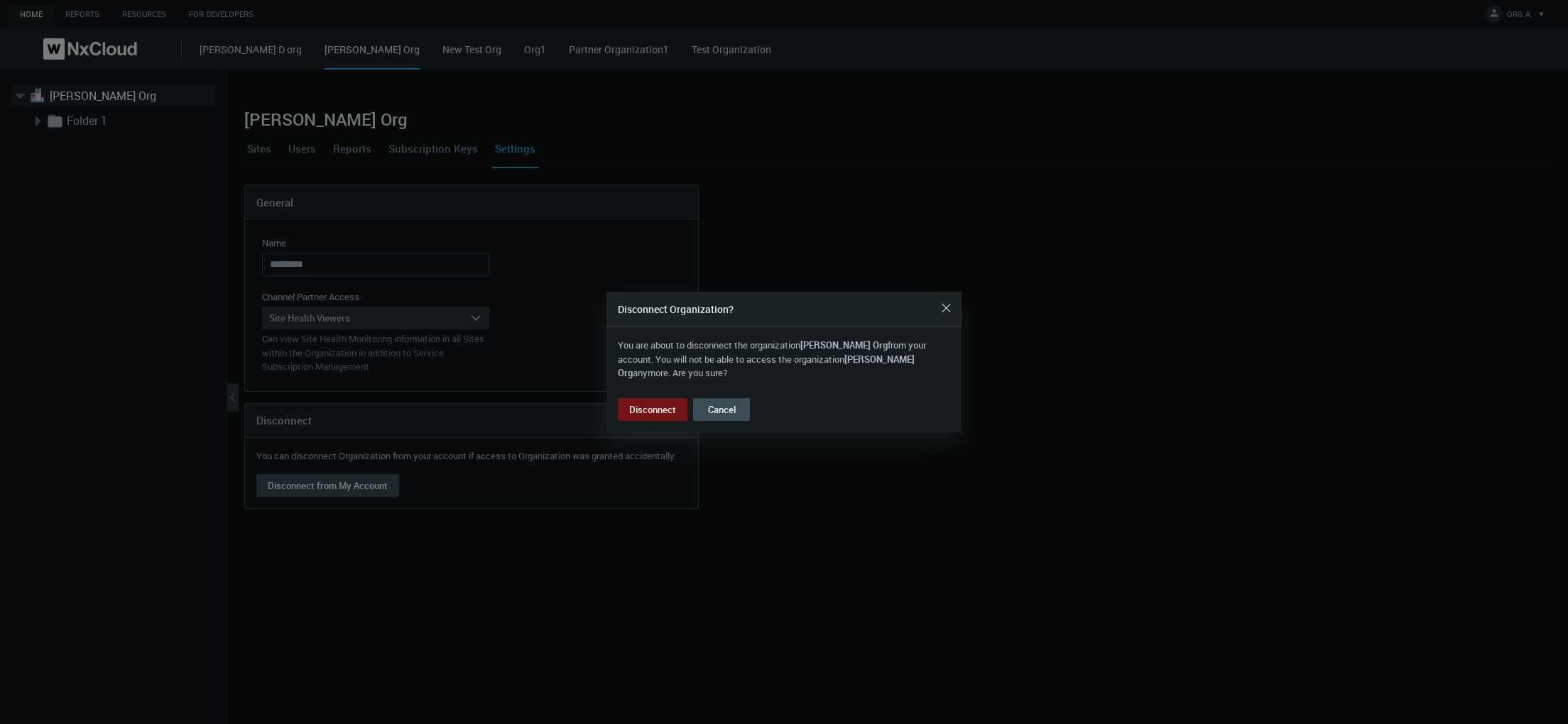
click at [537, 565] on div at bounding box center [784, 362] width 1568 height 724
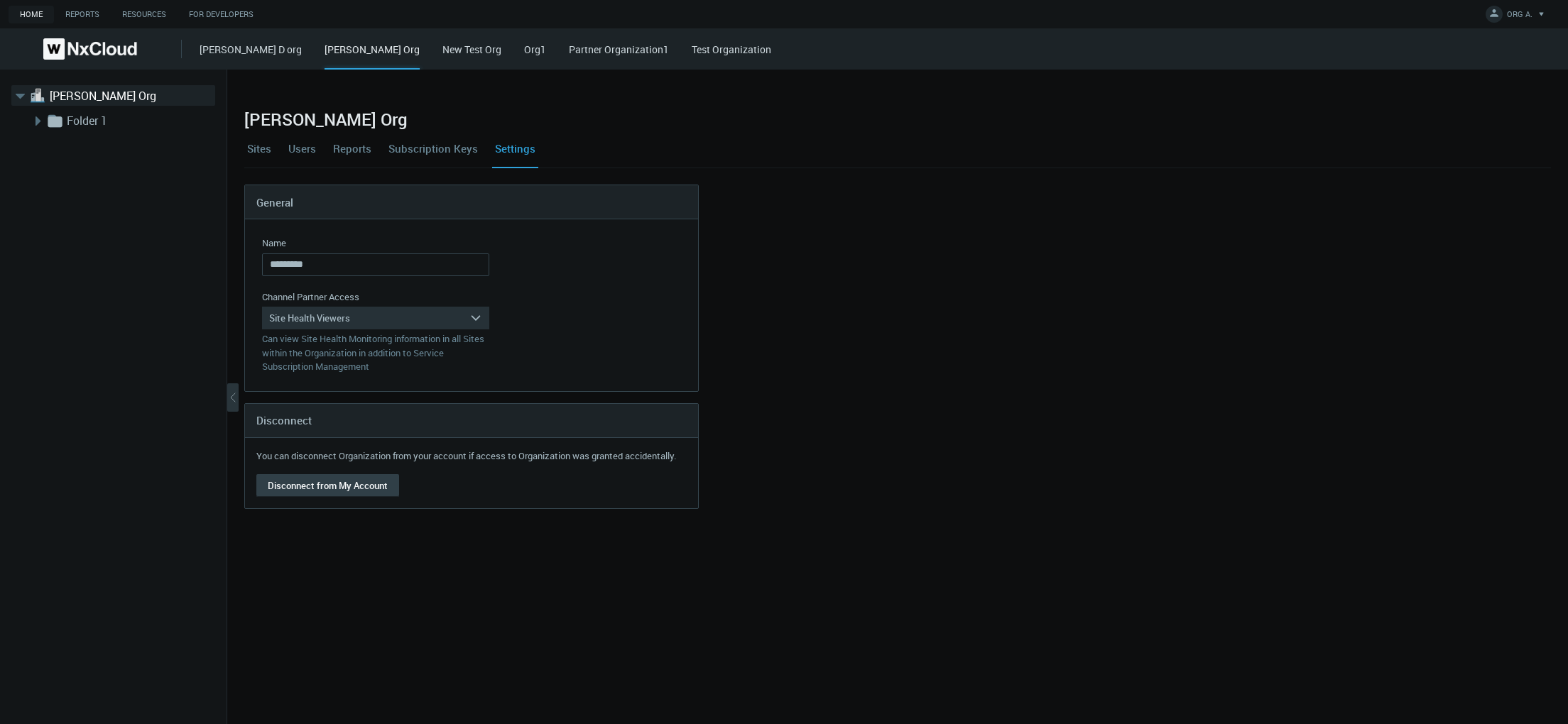
click at [369, 484] on button "Disconnect from My Account" at bounding box center [328, 486] width 143 height 23
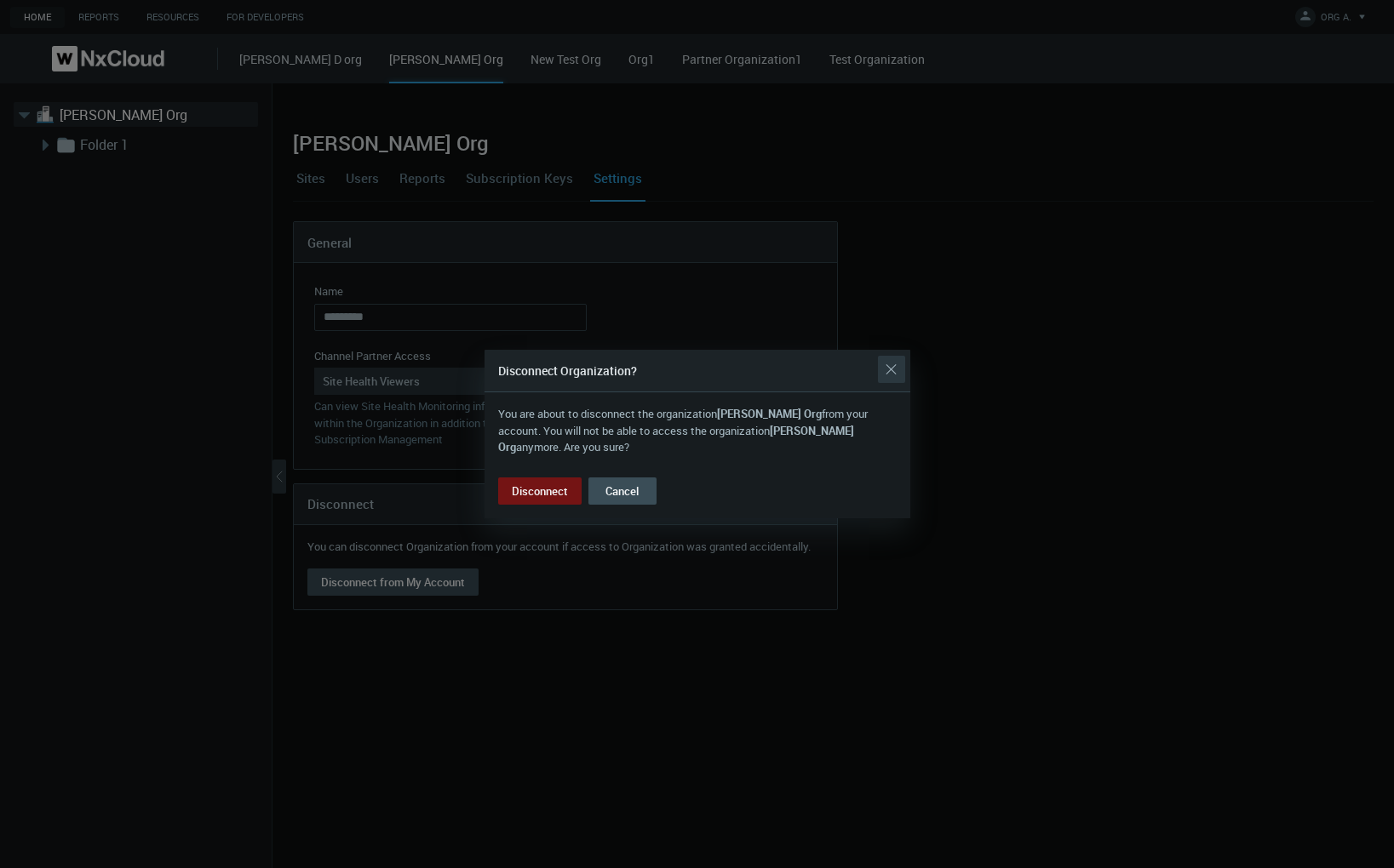
click at [896, 377] on div "Close" at bounding box center [891, 369] width 28 height 34
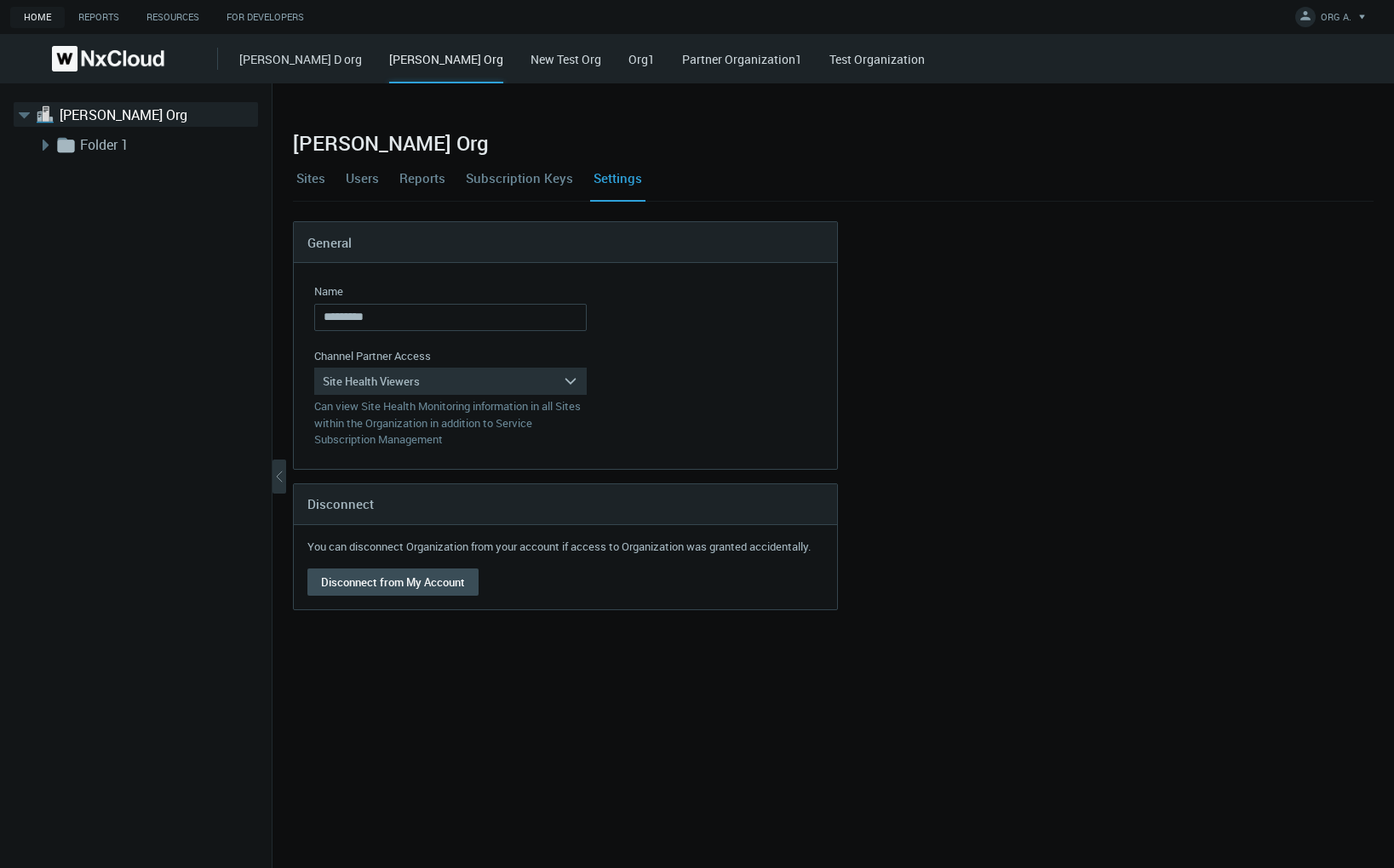
click at [354, 185] on link "Users" at bounding box center [362, 178] width 40 height 46
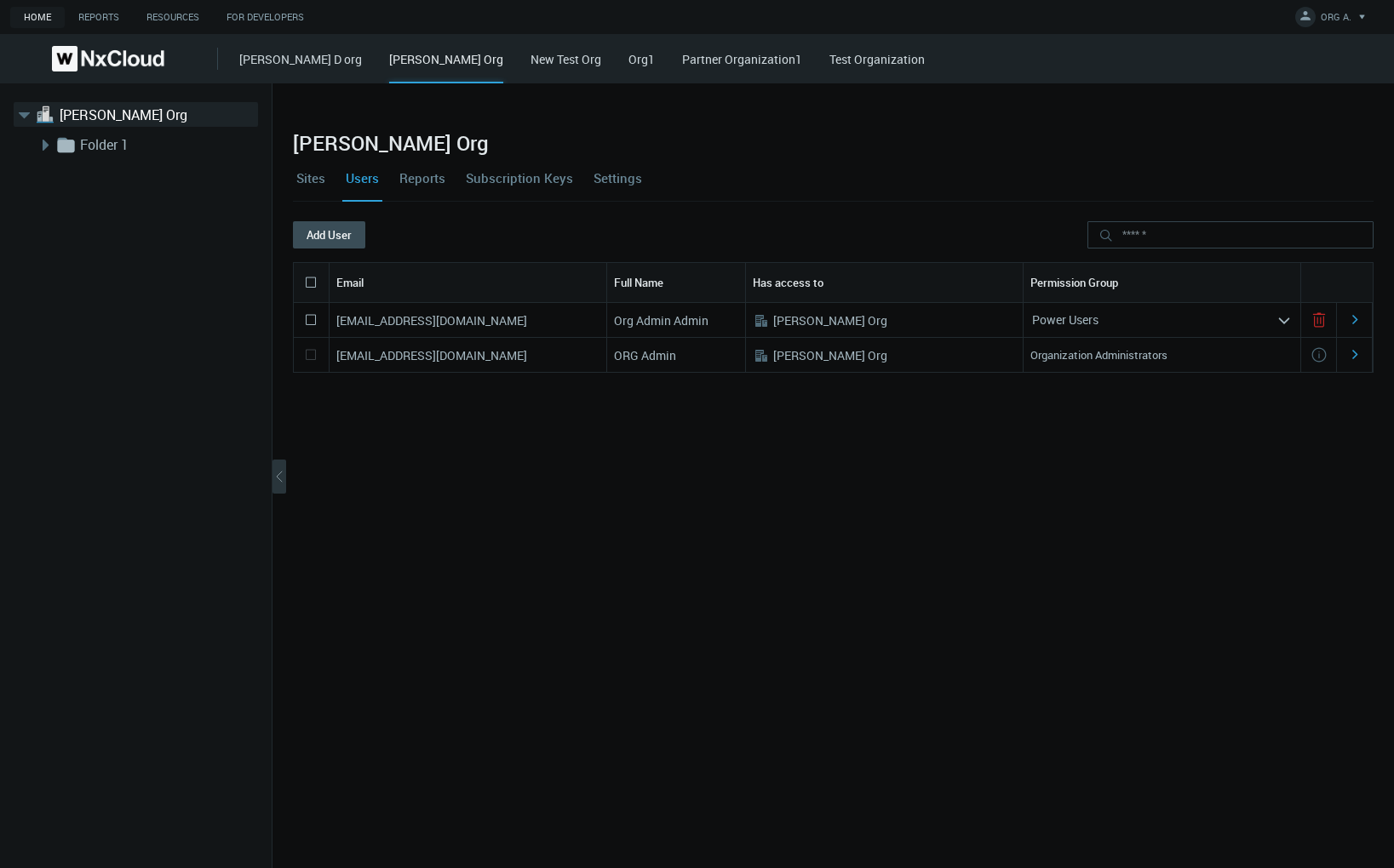
click at [621, 178] on link "Settings" at bounding box center [618, 178] width 55 height 46
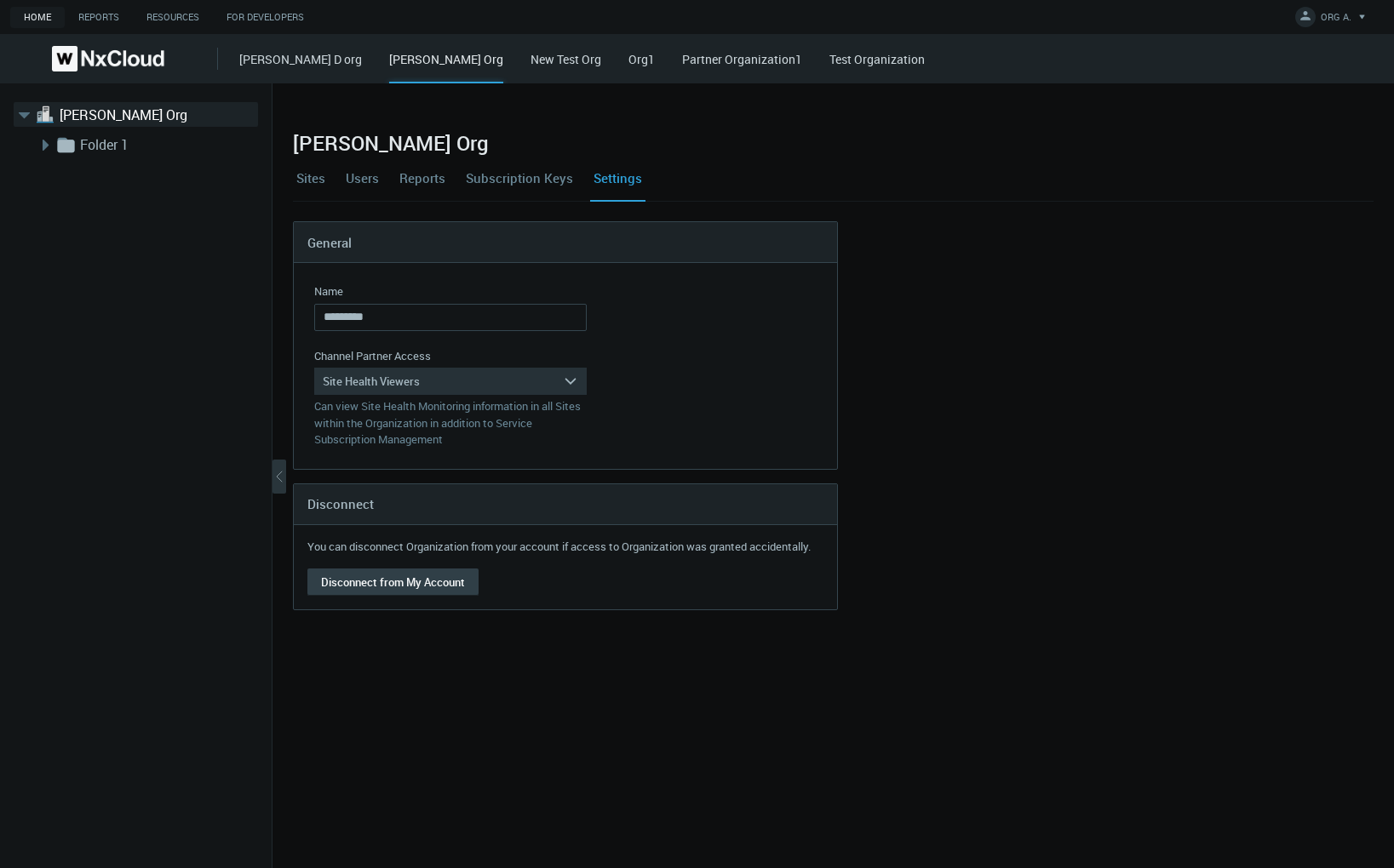
click at [425, 583] on button "Disconnect from My Account" at bounding box center [393, 583] width 171 height 28
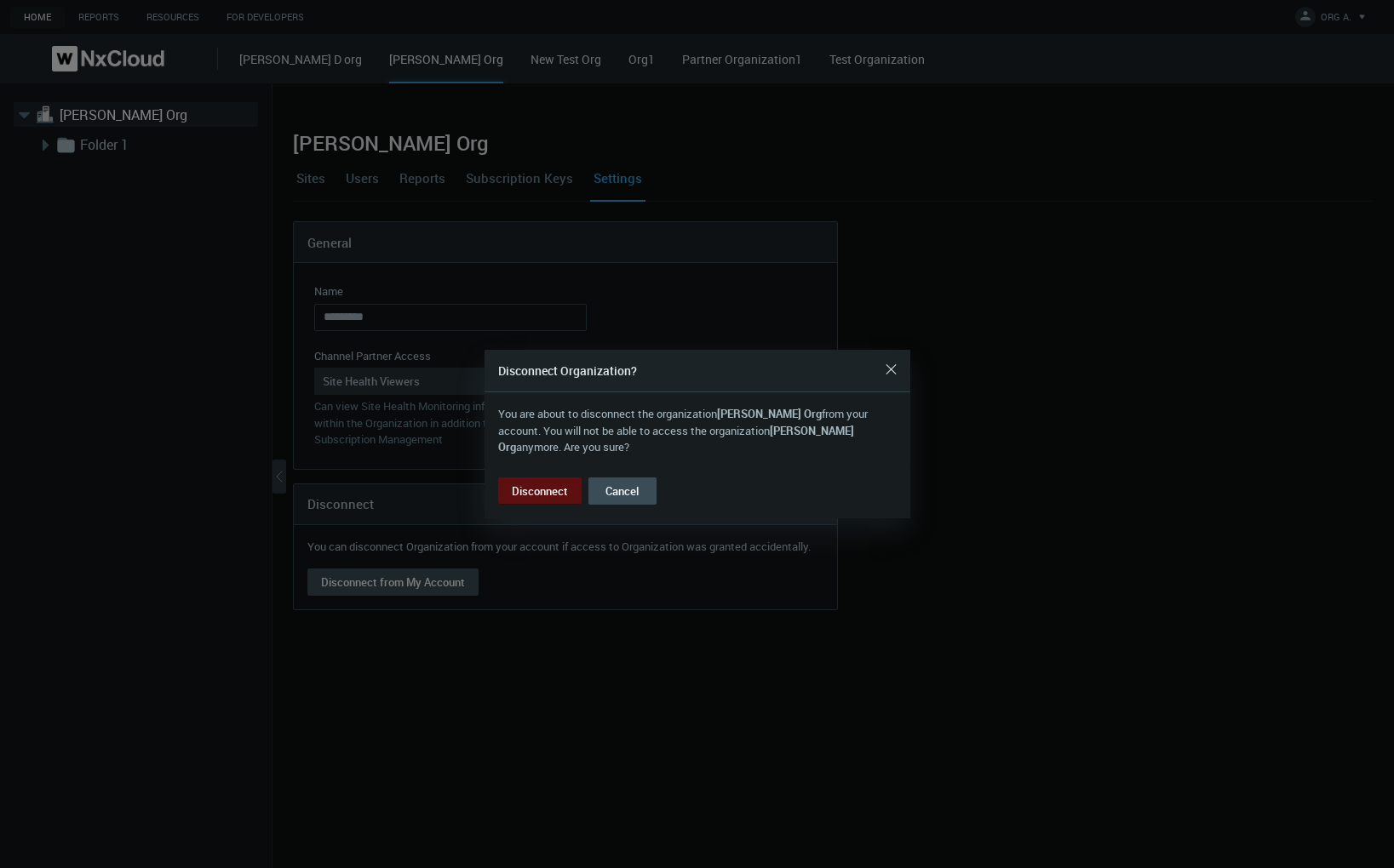
click at [536, 485] on button "Disconnect" at bounding box center [540, 492] width 84 height 28
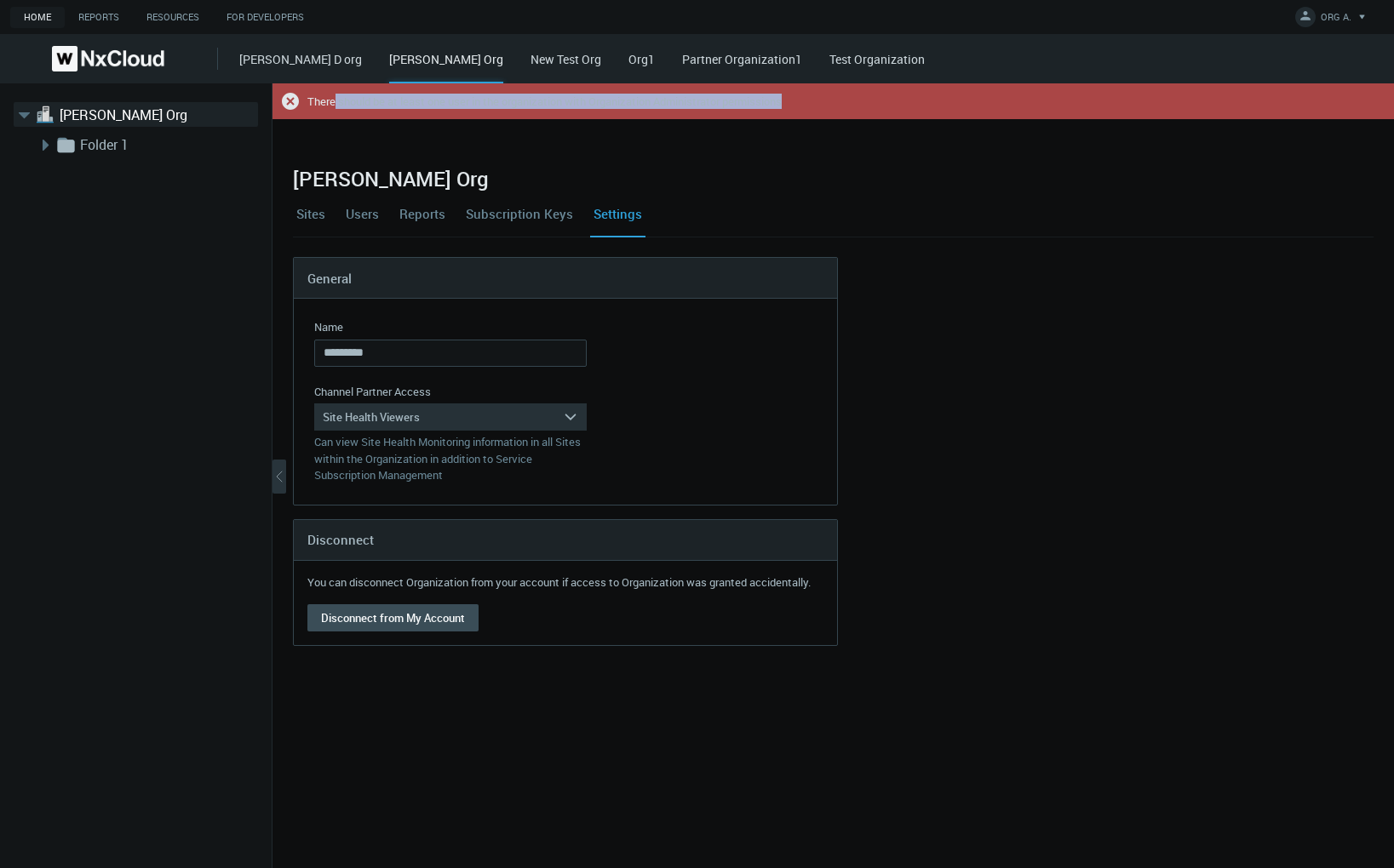
drag, startPoint x: 334, startPoint y: 102, endPoint x: 821, endPoint y: 110, distance: 487.1
click at [821, 110] on div ".error { fill : #C22626; } There should be at least one user in the organizatio…" at bounding box center [833, 101] width 1120 height 34
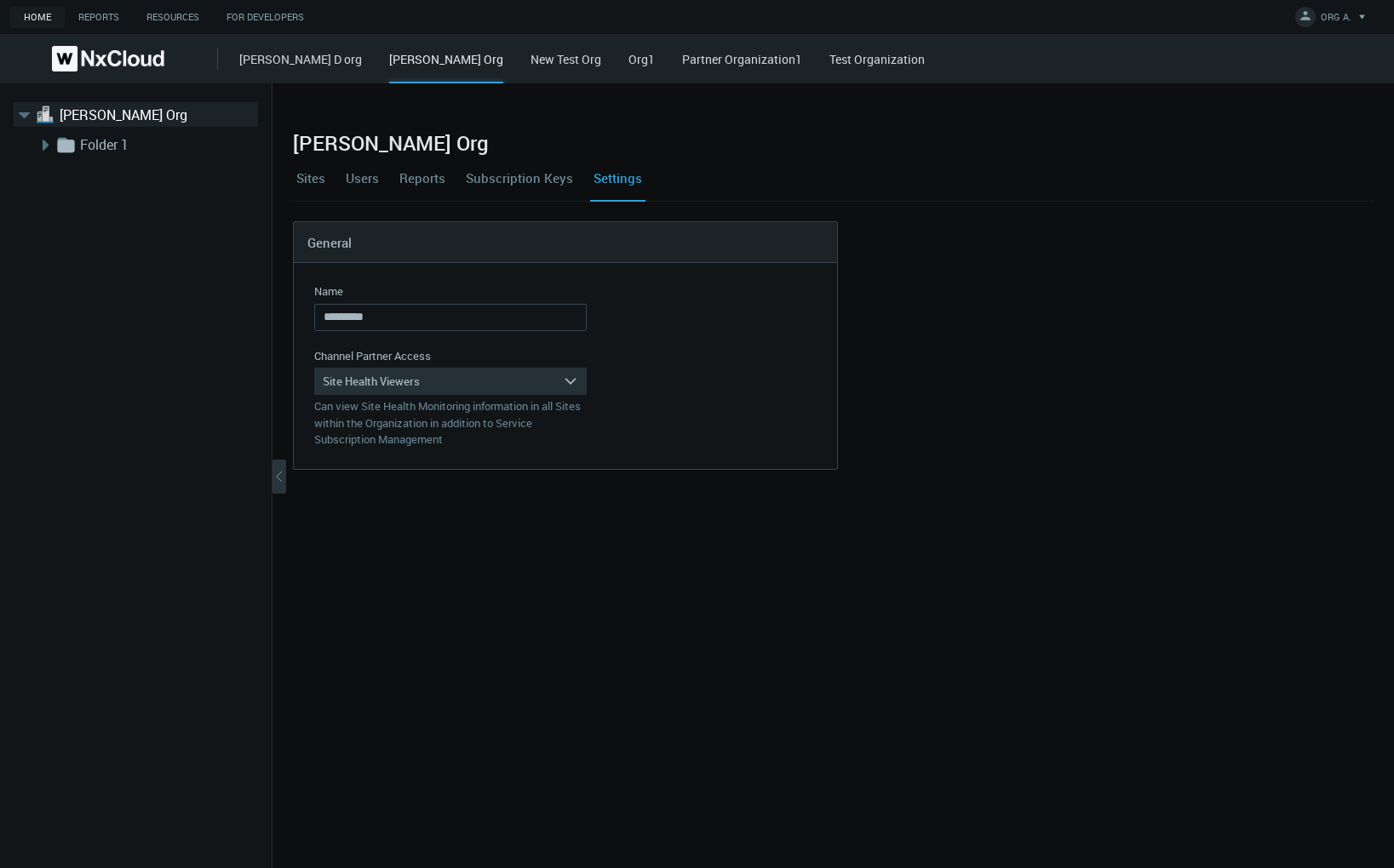
click at [349, 538] on div "[PERSON_NAME] Org Sites Users Reports Subscription Keys Settings General Name *…" at bounding box center [833, 476] width 1121 height 785
click at [358, 177] on link "Users" at bounding box center [362, 178] width 40 height 46
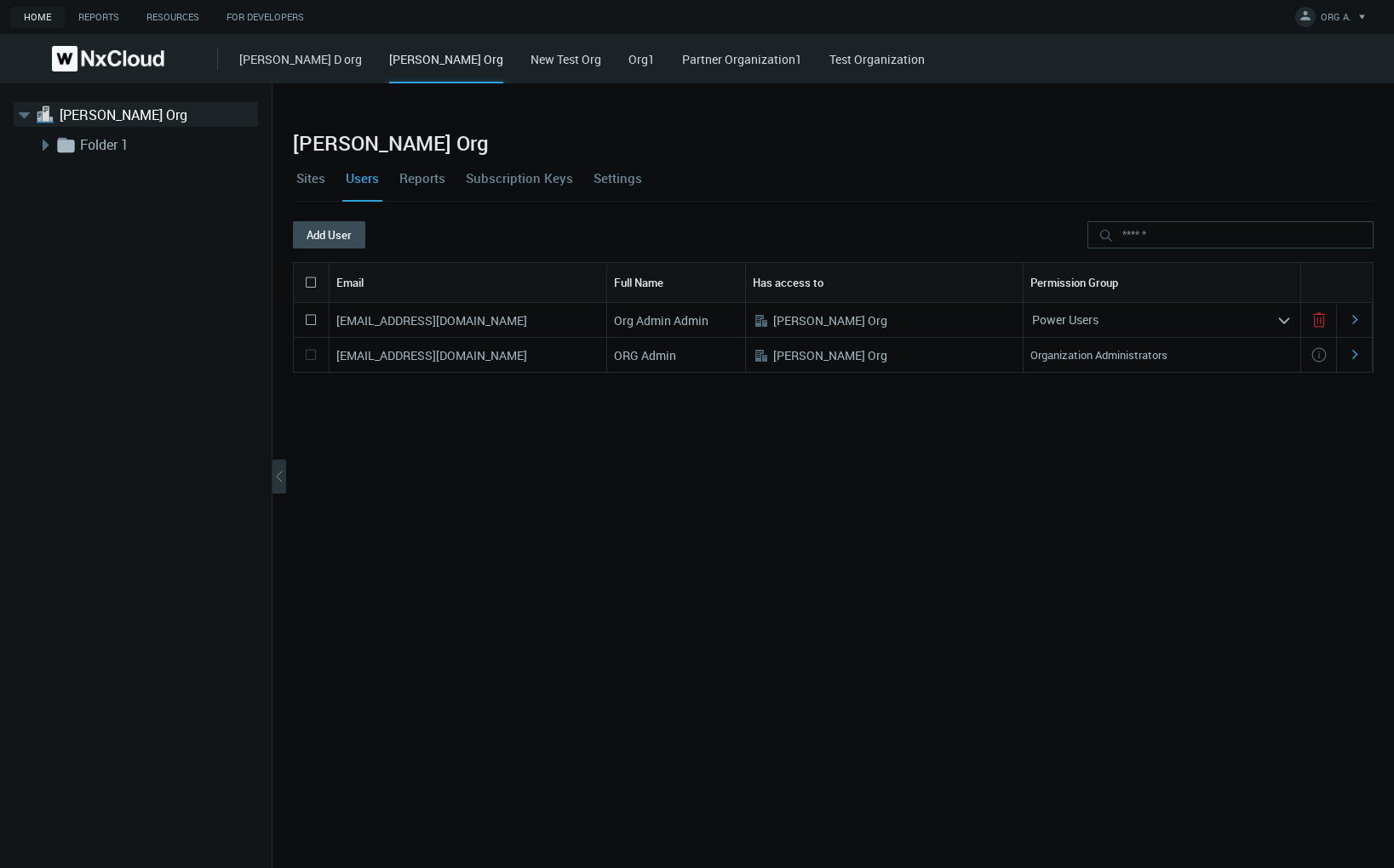
click at [613, 181] on link "Settings" at bounding box center [618, 178] width 55 height 46
